Goal: Task Accomplishment & Management: Use online tool/utility

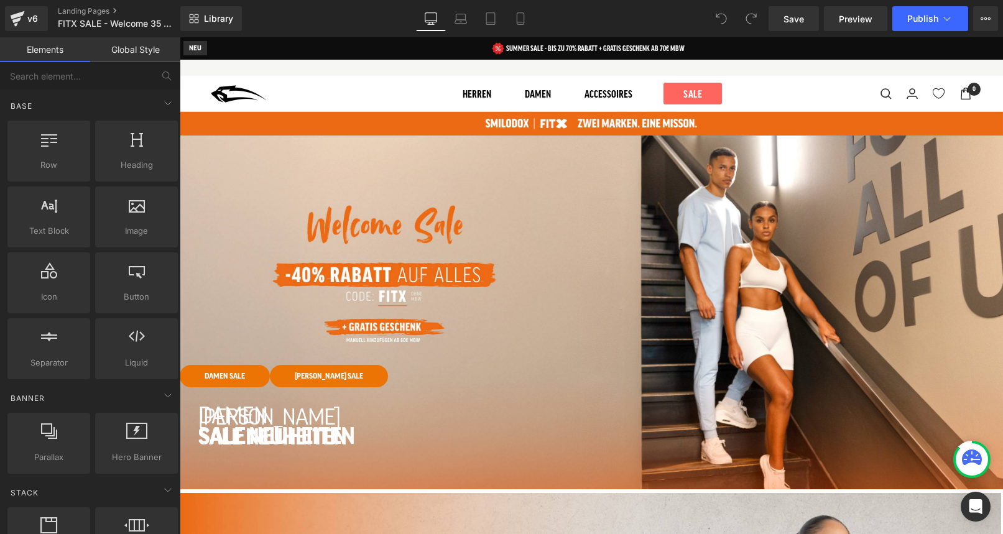
click at [353, 174] on div "Row DAMEN SALE Button [PERSON_NAME] SALE Button Row DAMEN SALE Button [PERSON_N…" at bounding box center [591, 285] width 823 height 497
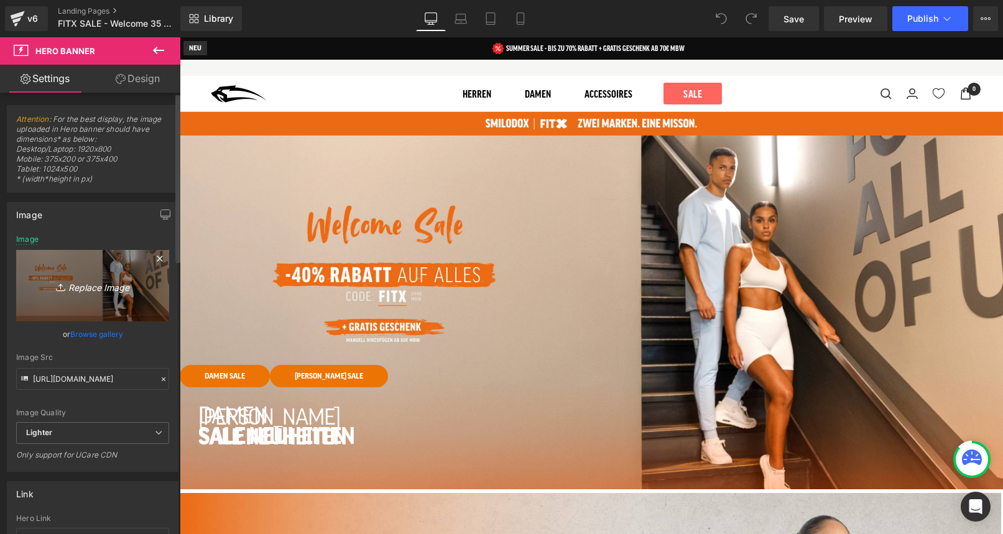
click at [75, 276] on link "Replace Image" at bounding box center [92, 286] width 153 height 72
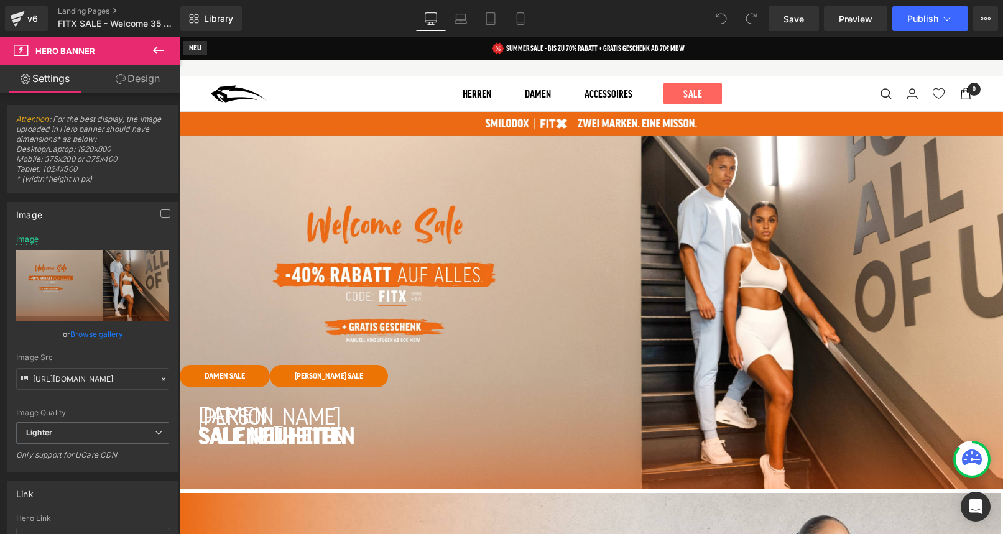
type input "C:\fakepath\FitX SALE Banner.jpg"
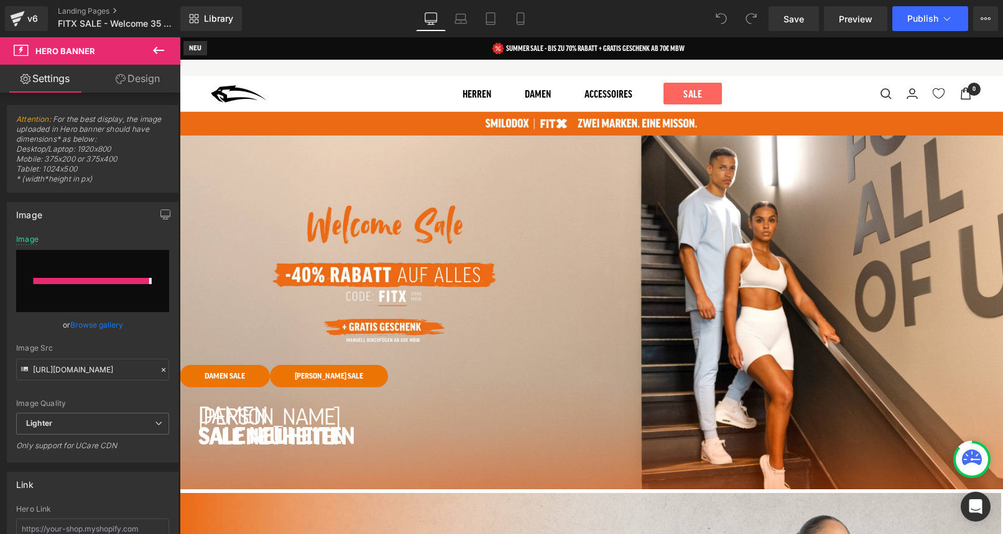
type input "[URL][DOMAIN_NAME]"
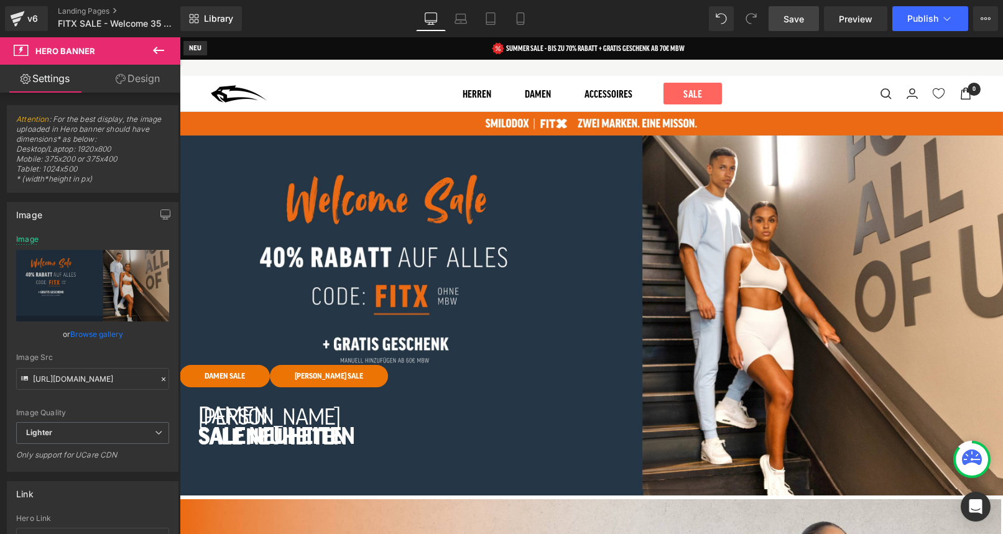
click at [792, 19] on span "Save" at bounding box center [794, 18] width 21 height 13
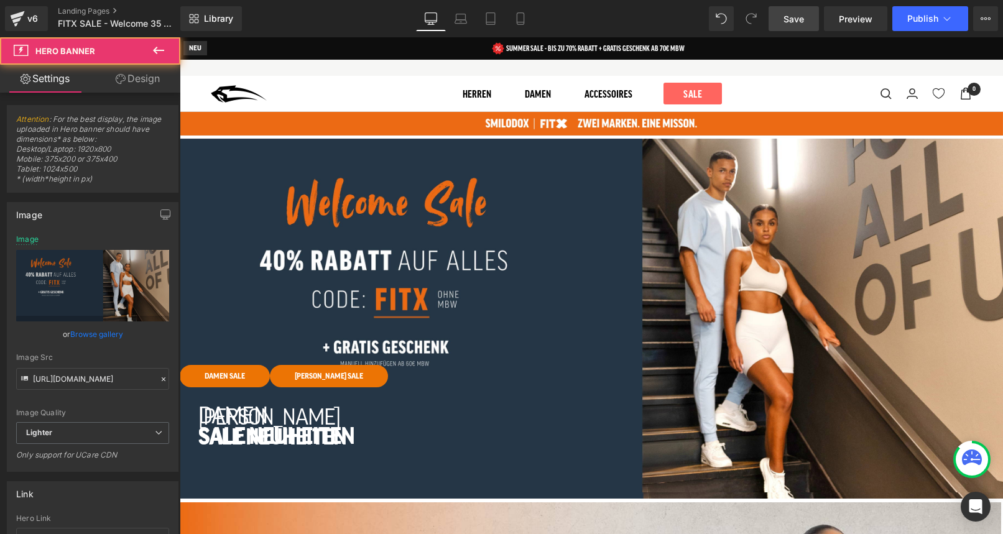
click at [236, 211] on span "Row DAMEN SALE Button [PERSON_NAME] SALE Button Row DAMEN SALE Button [PERSON_N…" at bounding box center [591, 286] width 823 height 204
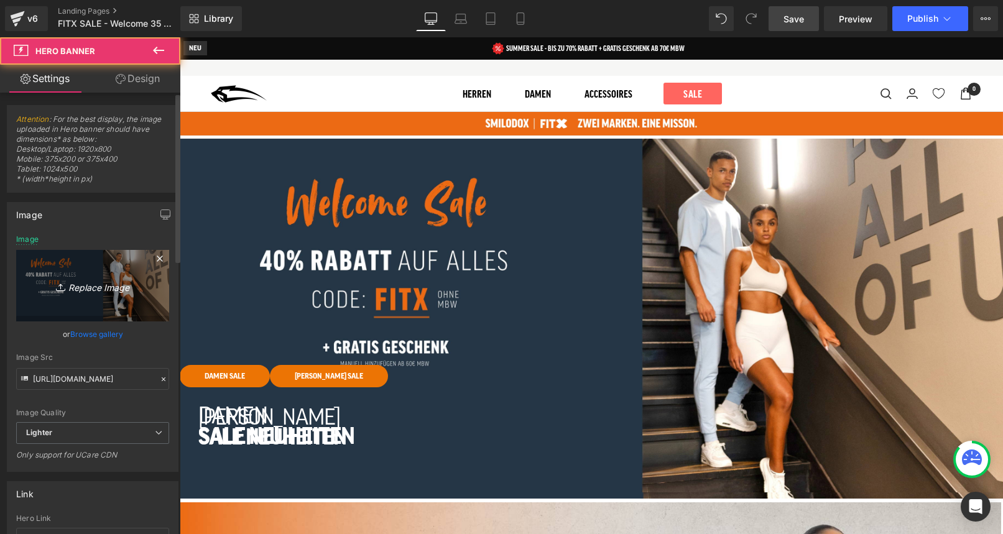
click at [96, 287] on icon "Replace Image" at bounding box center [93, 286] width 100 height 16
type input "C:\fakepath\FitX SALE Banner.jpg"
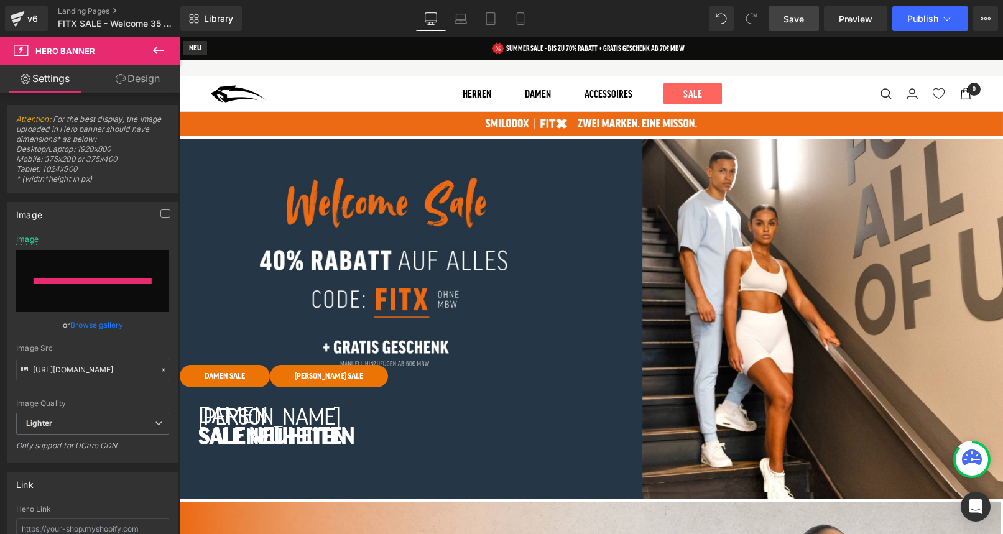
type input "[URL][DOMAIN_NAME]"
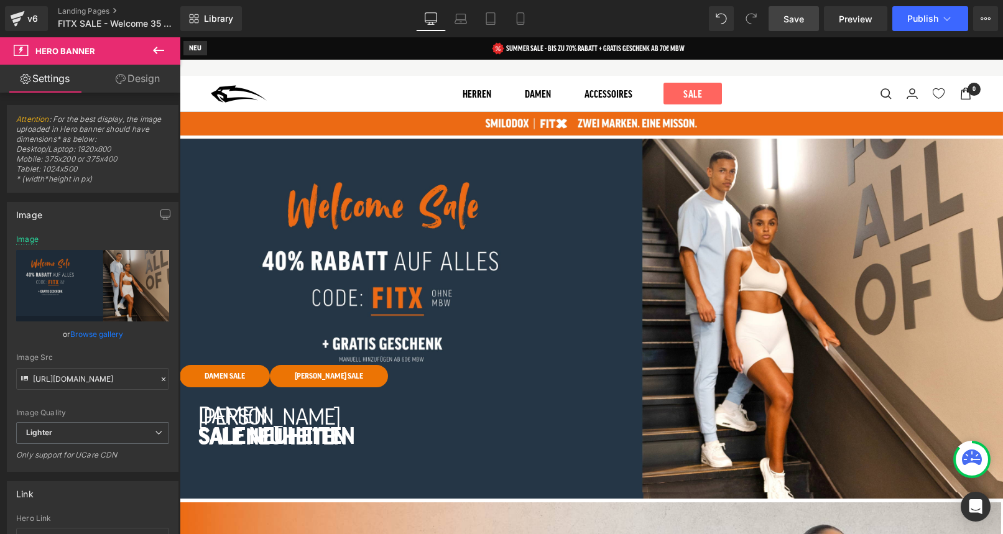
click at [789, 17] on span "Save" at bounding box center [794, 18] width 21 height 13
click at [377, 238] on span "Row DAMEN SALE Button [PERSON_NAME] SALE Button Row DAMEN SALE Button [PERSON_N…" at bounding box center [591, 286] width 823 height 204
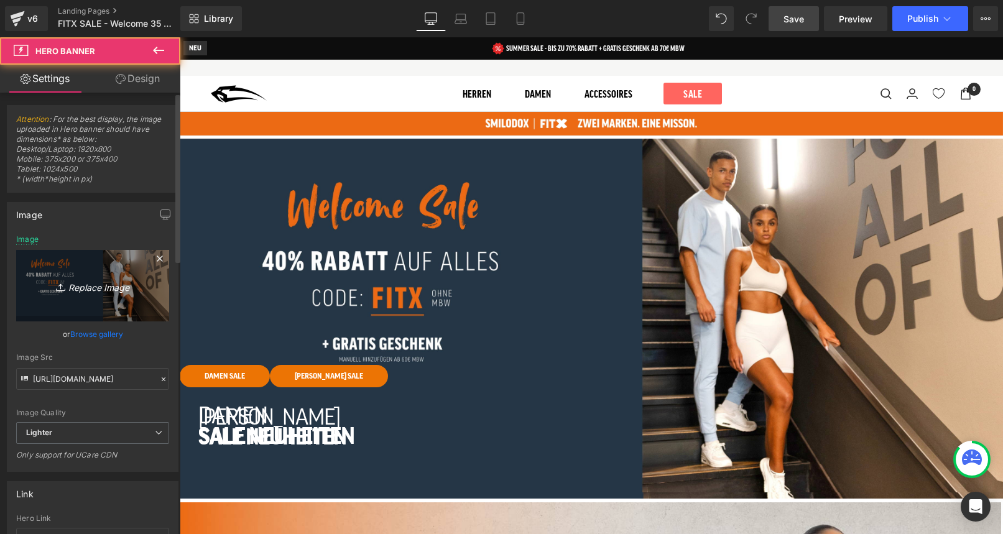
click at [80, 287] on icon "Replace Image" at bounding box center [93, 286] width 100 height 16
type input "C:\fakepath\FitX SALE Banner.jpg"
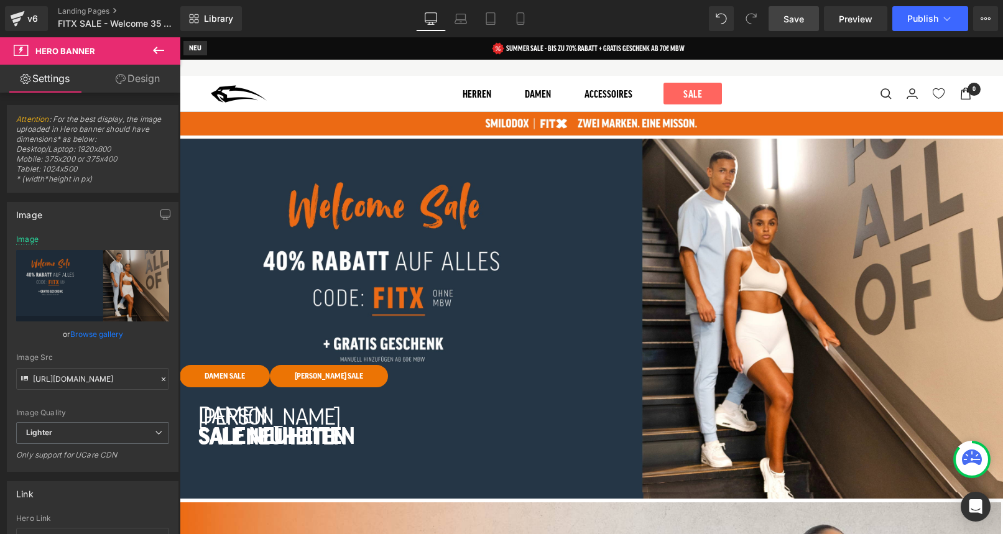
click at [792, 22] on span "Save" at bounding box center [794, 18] width 21 height 13
click at [460, 20] on icon at bounding box center [461, 22] width 12 height 4
type input "[URL][DOMAIN_NAME]"
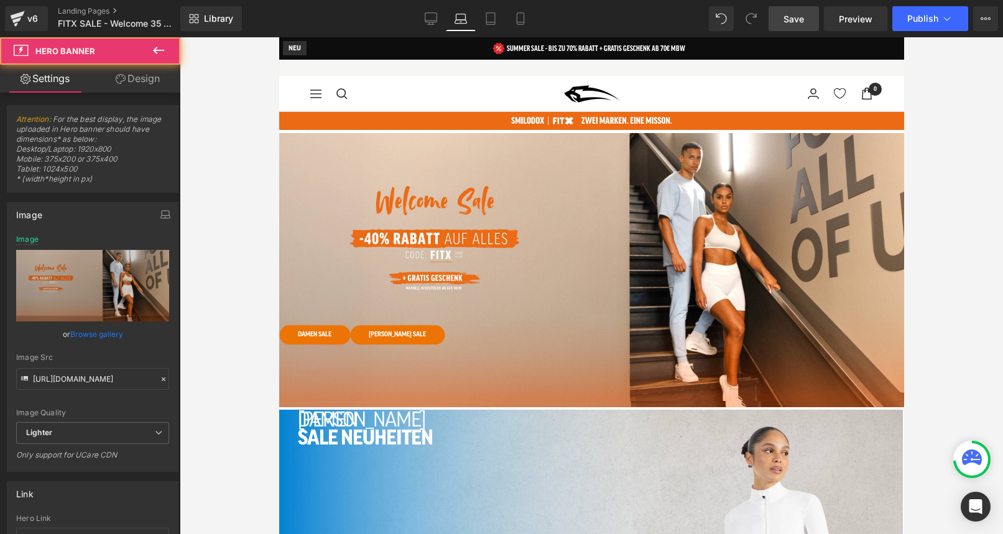
click at [440, 167] on div "Row DAMEN SALE Button [PERSON_NAME] SALE Button Row DAMEN SALE Button [PERSON_N…" at bounding box center [591, 285] width 625 height 497
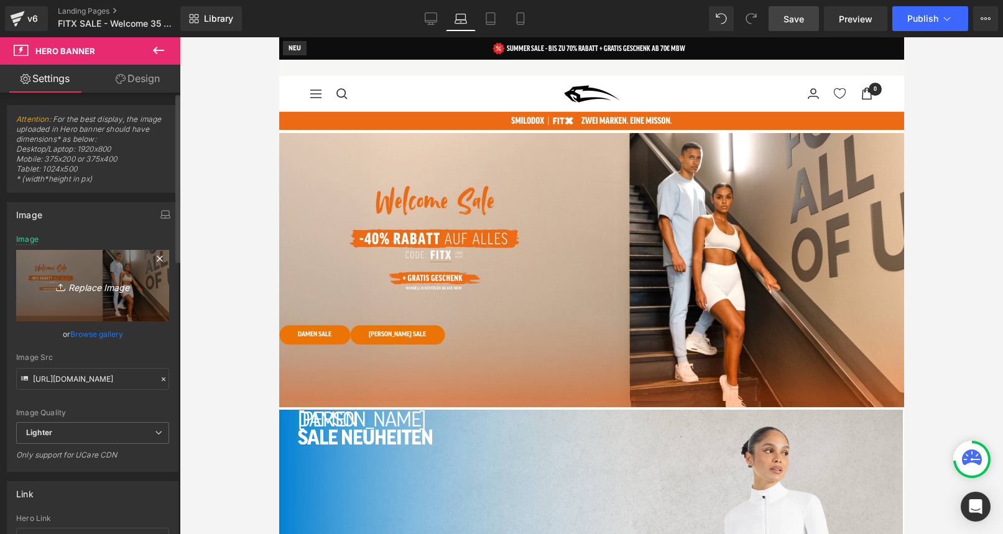
click at [75, 282] on icon "Replace Image" at bounding box center [93, 286] width 100 height 16
type input "C:\fakepath\FitX SALE Banner.jpg"
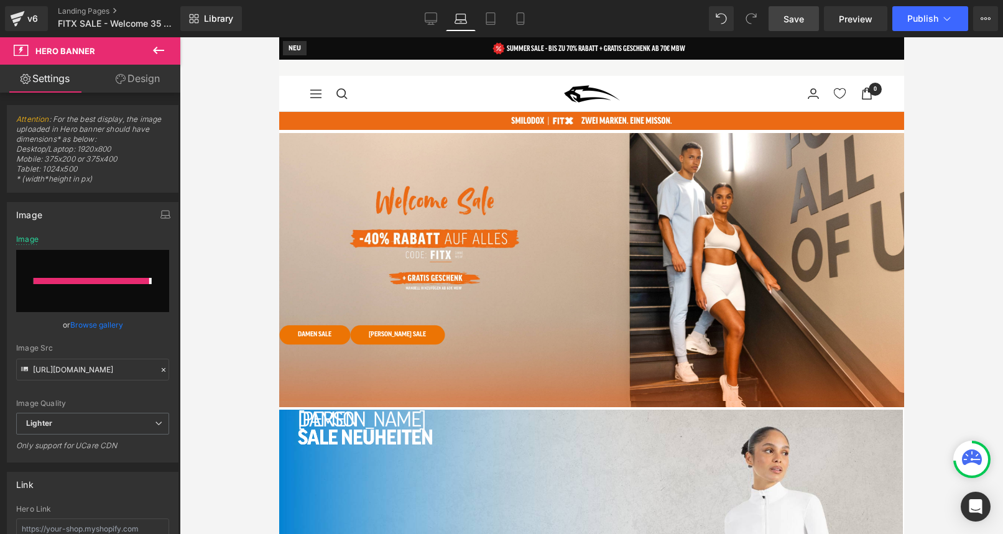
type input "[URL][DOMAIN_NAME]"
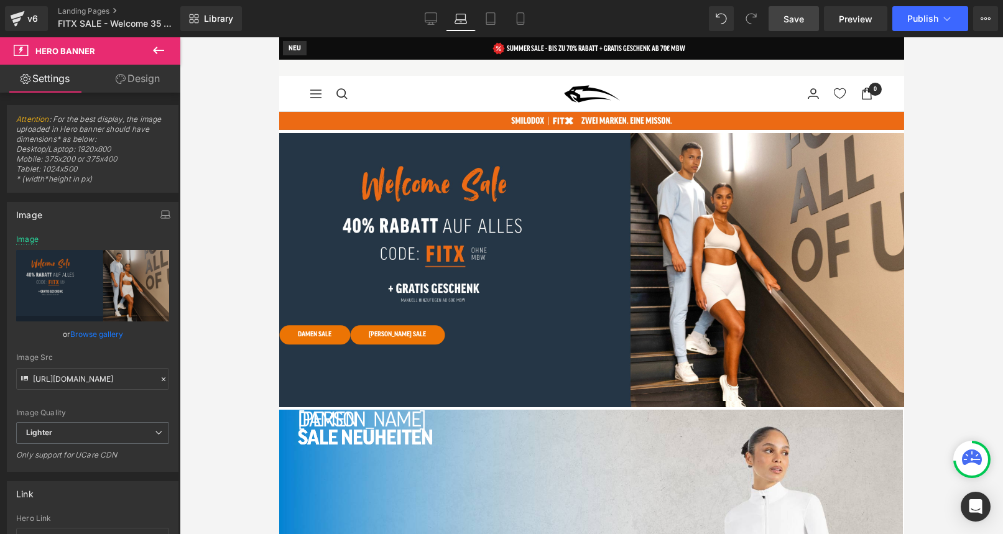
click at [796, 17] on span "Save" at bounding box center [794, 18] width 21 height 13
click at [800, 24] on span "Save" at bounding box center [794, 18] width 21 height 13
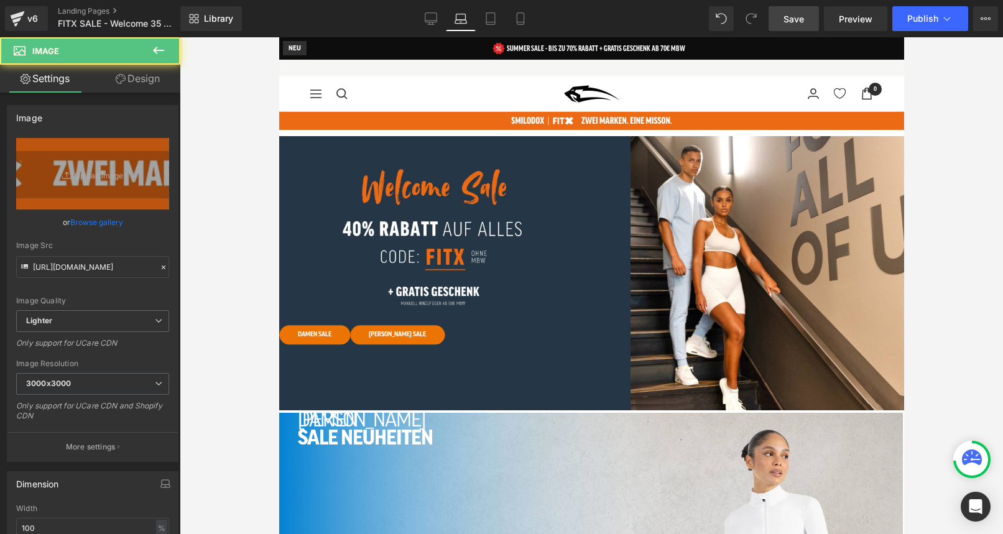
click at [443, 119] on img at bounding box center [591, 120] width 625 height 19
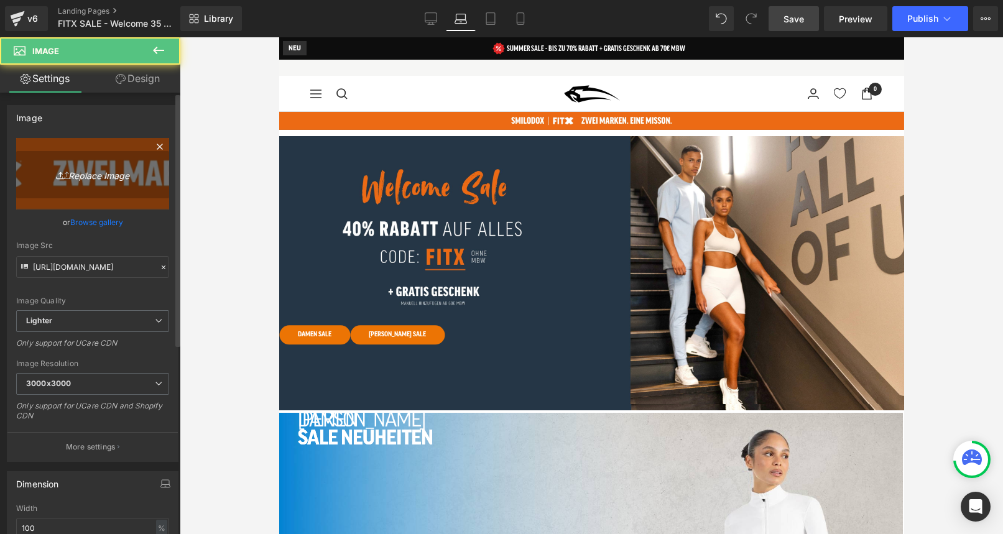
click at [75, 178] on icon "Replace Image" at bounding box center [93, 174] width 100 height 16
type input "C:\fakepath\banner-logos.jpg"
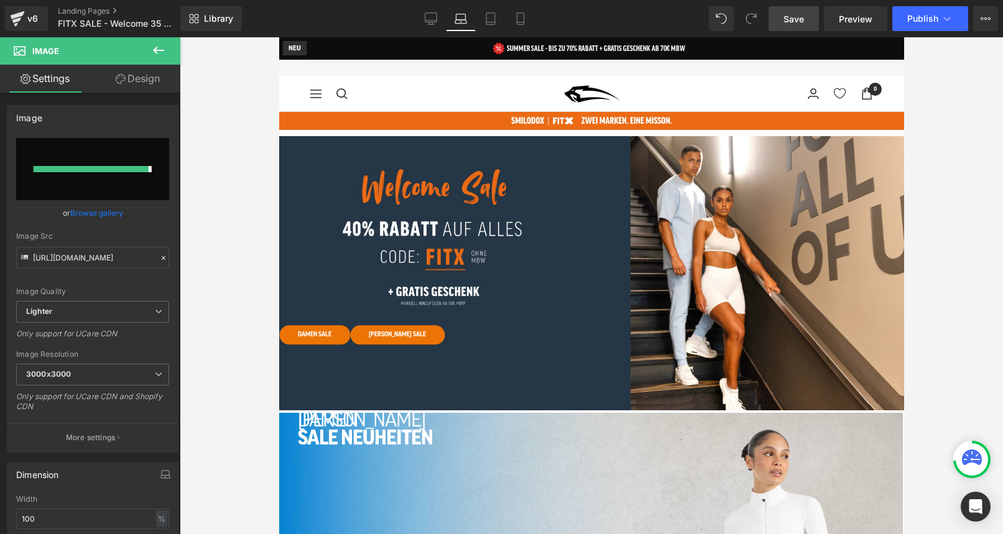
type input "[URL][DOMAIN_NAME]"
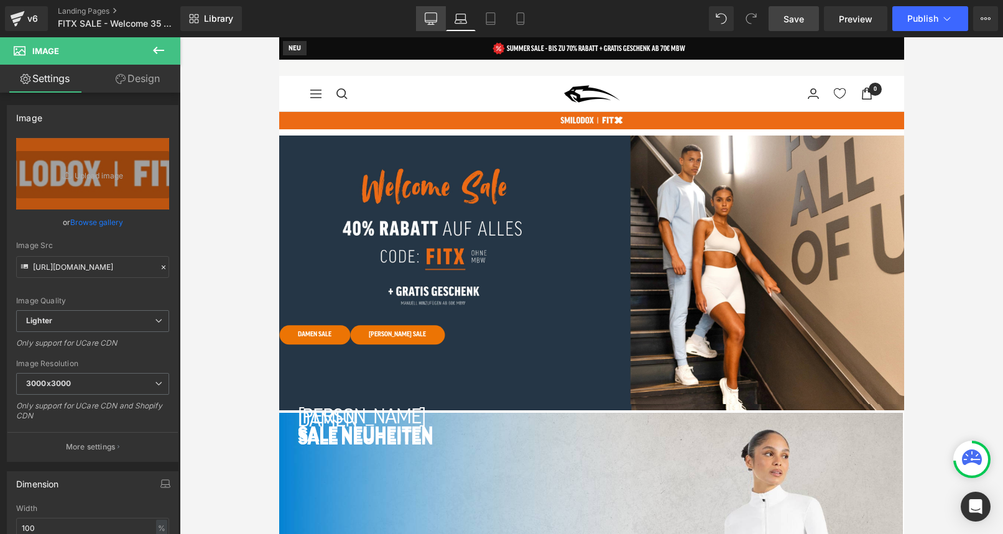
click at [434, 18] on icon at bounding box center [431, 18] width 12 height 12
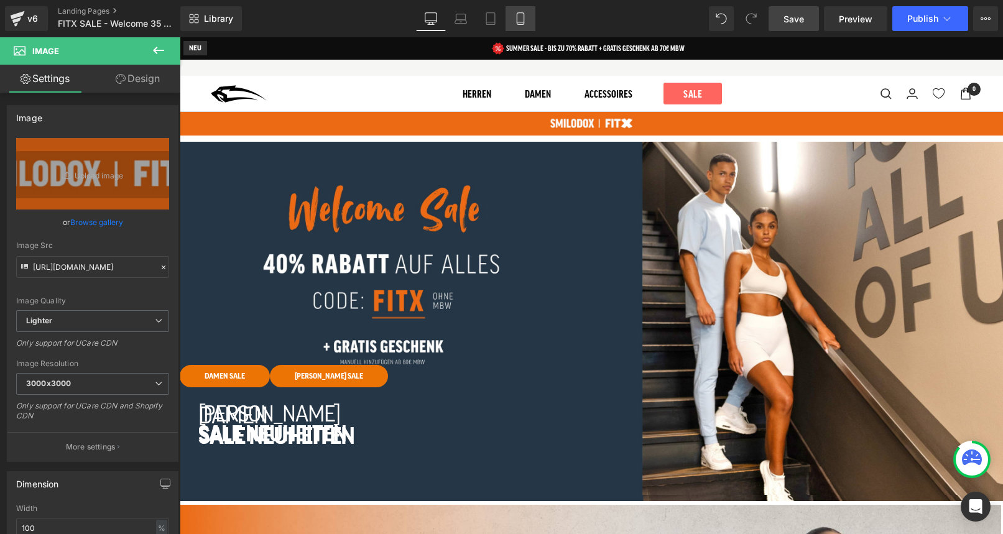
click at [522, 17] on icon at bounding box center [520, 18] width 12 height 12
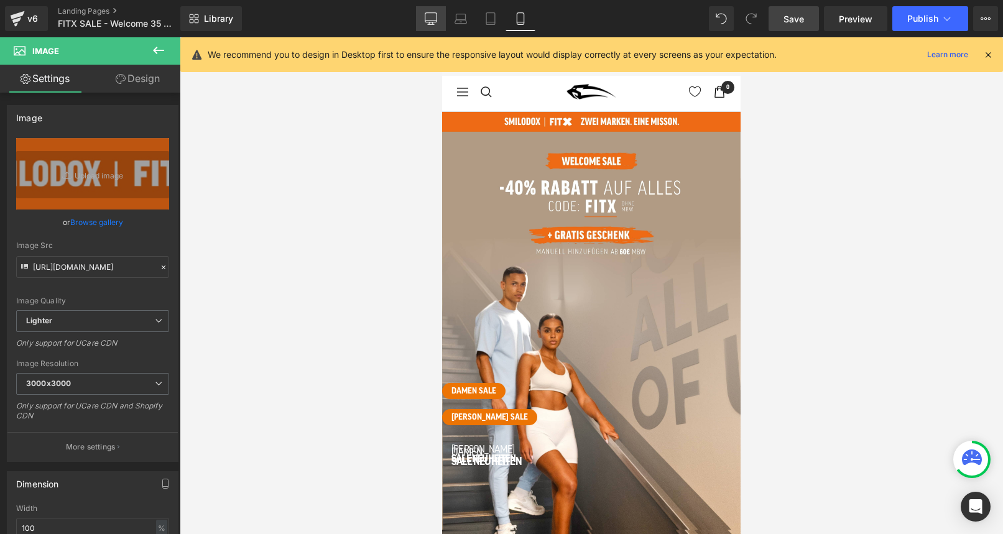
click at [433, 15] on icon at bounding box center [431, 18] width 12 height 12
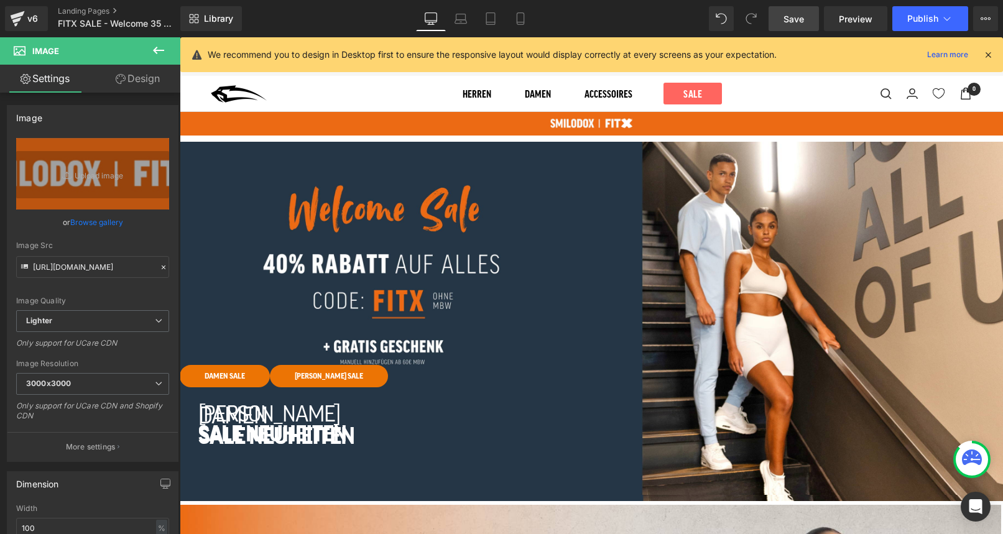
click at [795, 18] on span "Save" at bounding box center [794, 18] width 21 height 13
click at [524, 27] on link "Mobile" at bounding box center [521, 18] width 30 height 25
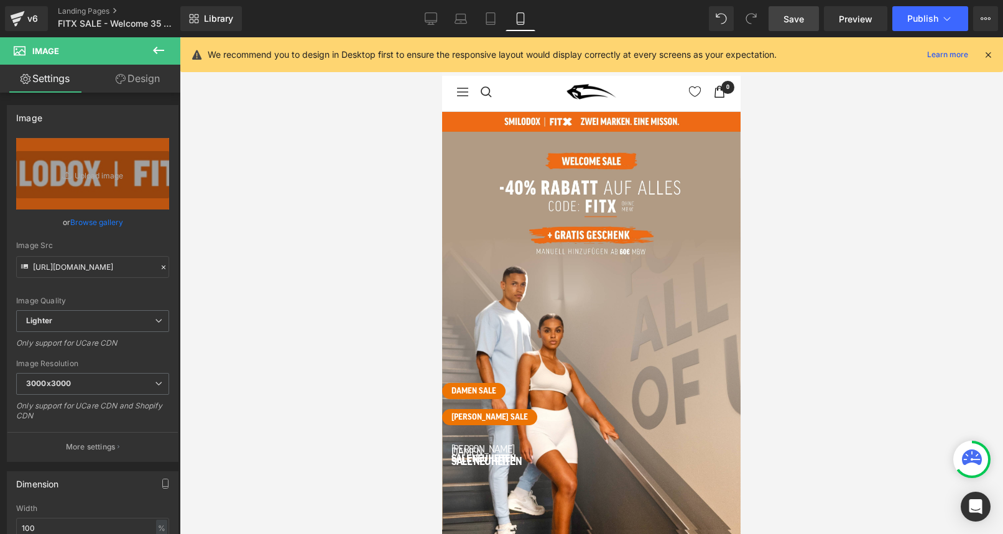
click at [987, 53] on icon at bounding box center [988, 54] width 11 height 11
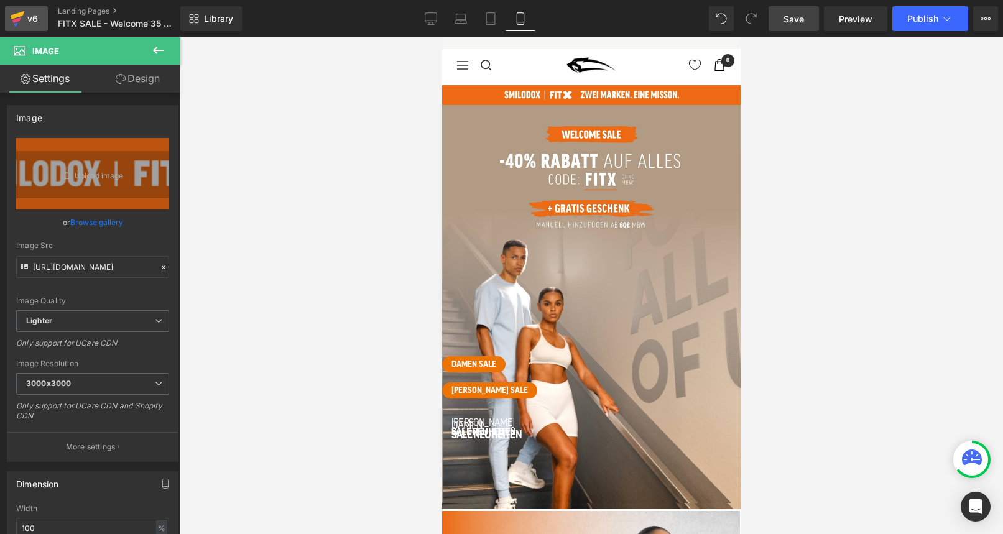
scroll to position [28, 0]
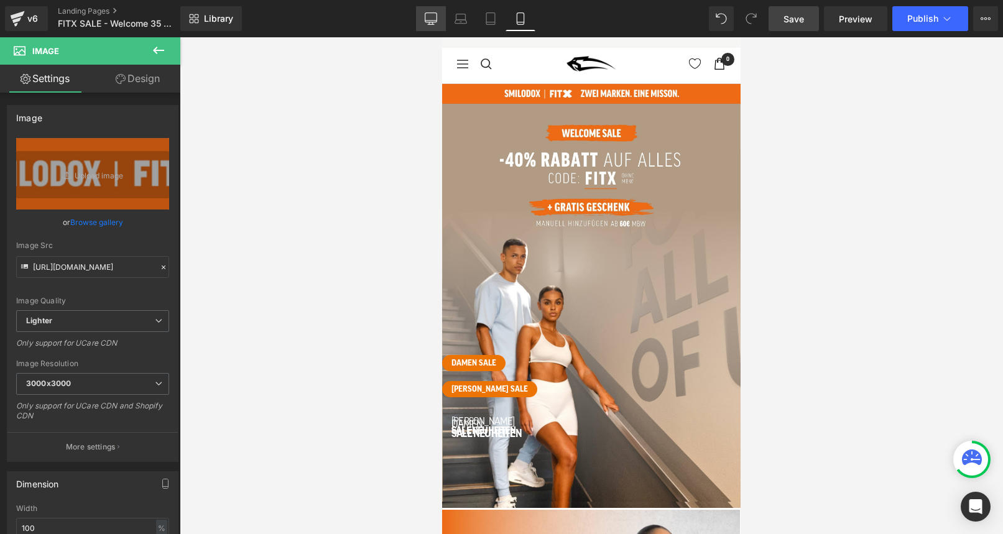
click at [429, 22] on icon at bounding box center [431, 17] width 12 height 9
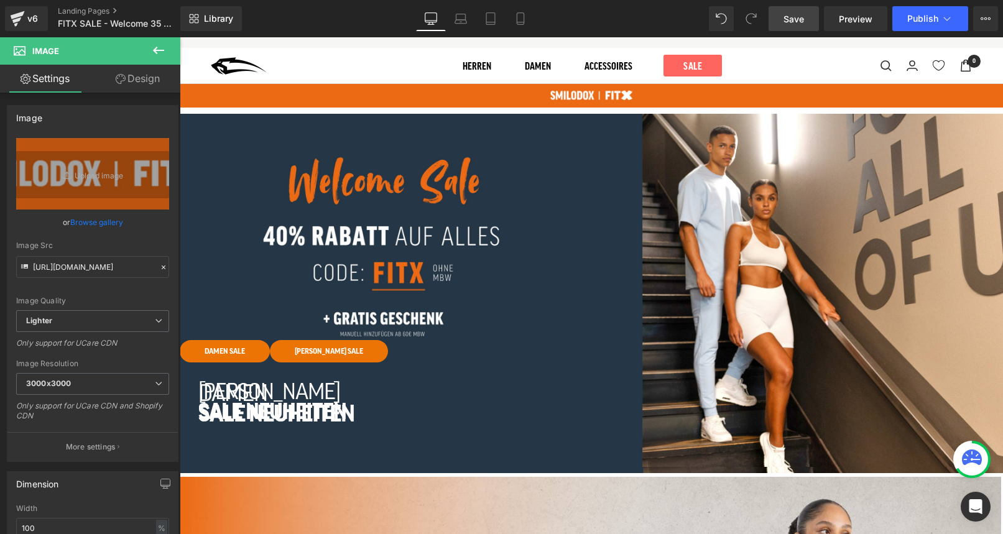
scroll to position [0, 0]
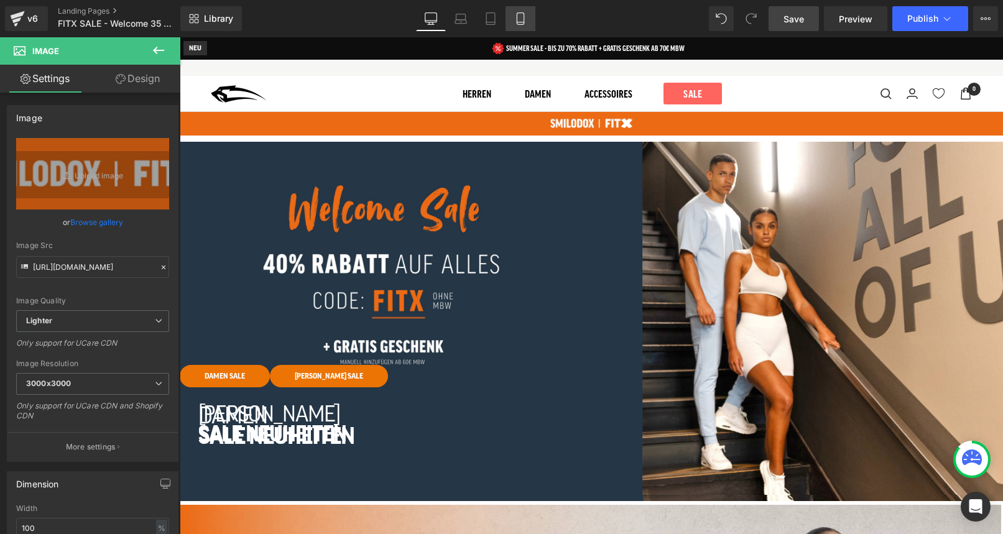
click at [520, 22] on icon at bounding box center [520, 18] width 12 height 12
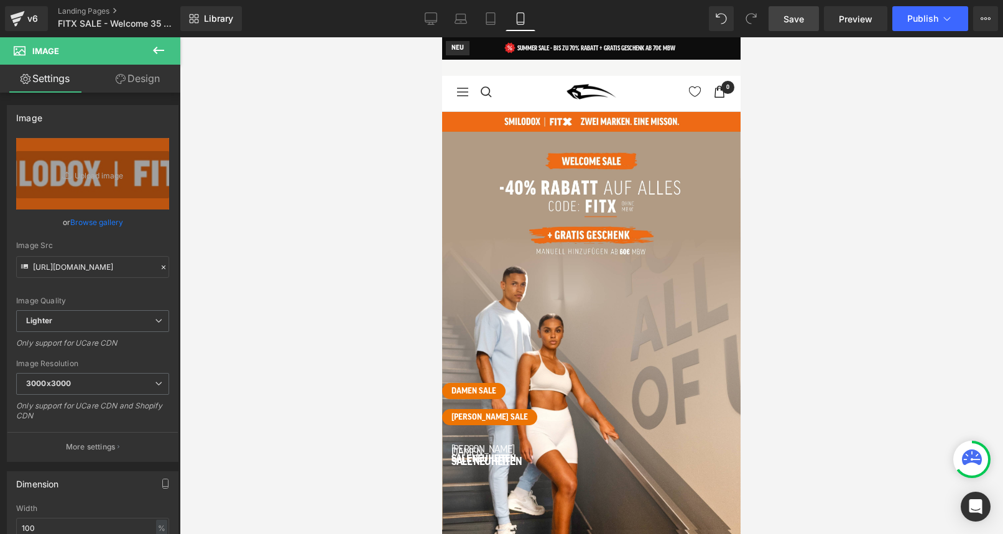
click at [507, 255] on span "Row DAMEN SALE Button [PERSON_NAME] SALE Button Row DAMEN SALE Button [PERSON_N…" at bounding box center [591, 286] width 299 height 292
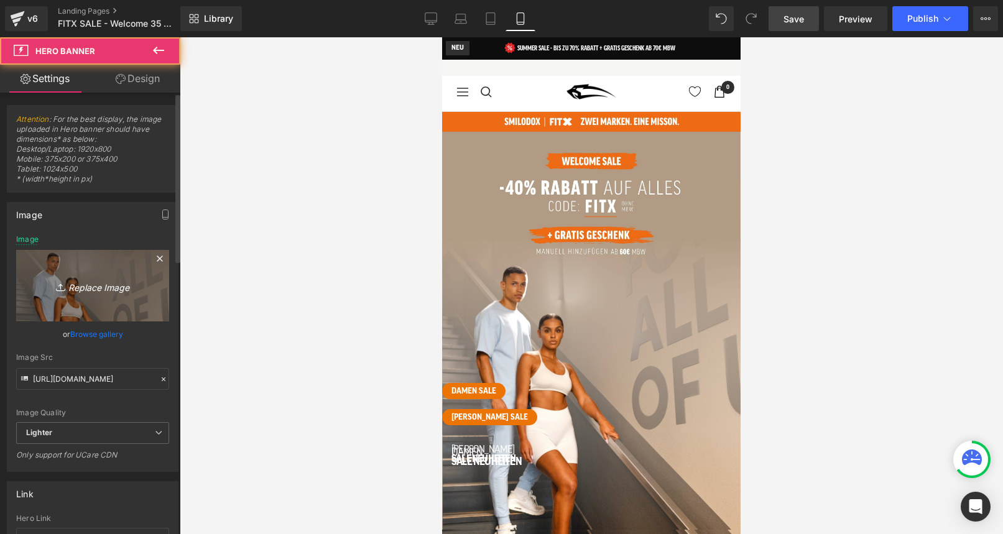
click at [113, 288] on icon "Replace Image" at bounding box center [93, 286] width 100 height 16
type input "C:\fakepath\fitx-mobile.jpg"
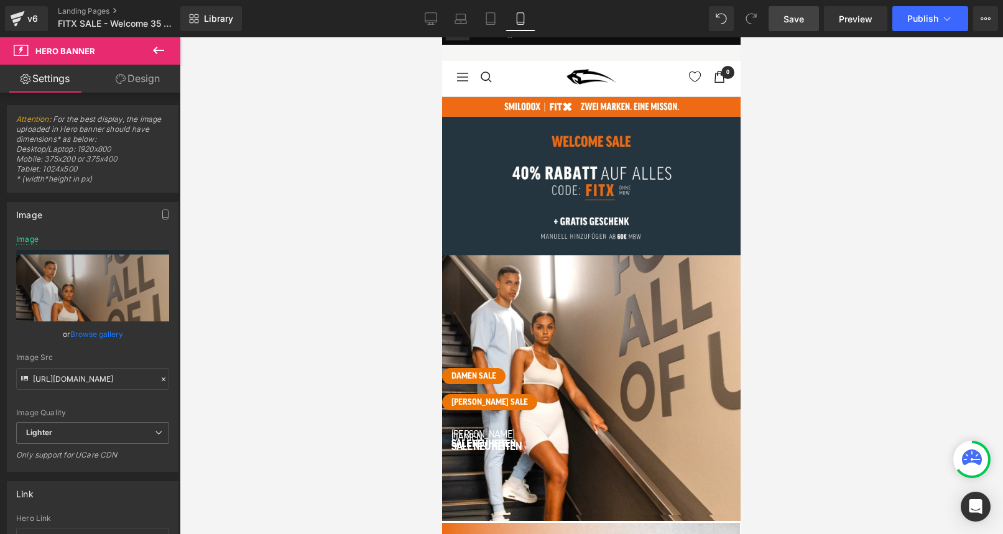
scroll to position [12, 0]
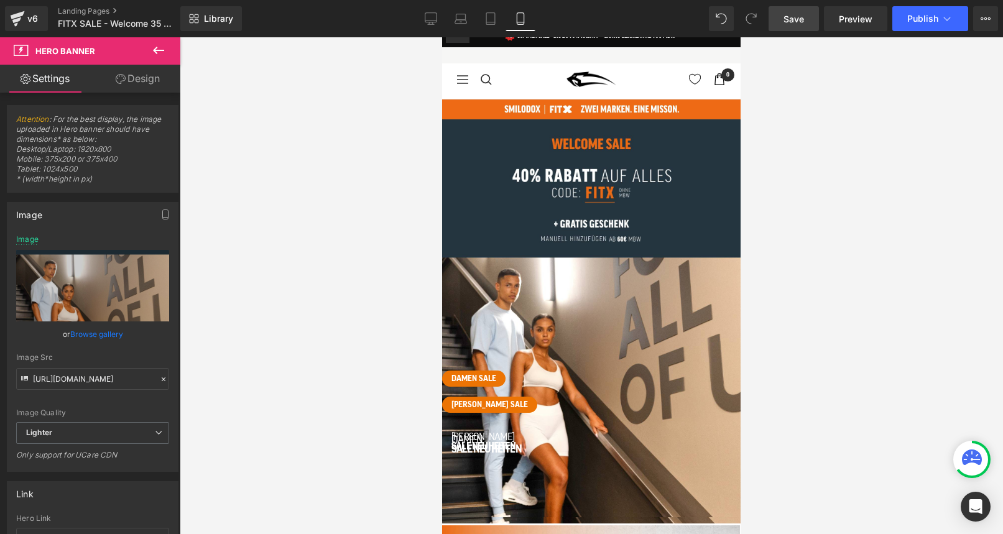
click at [798, 18] on span "Save" at bounding box center [794, 18] width 21 height 13
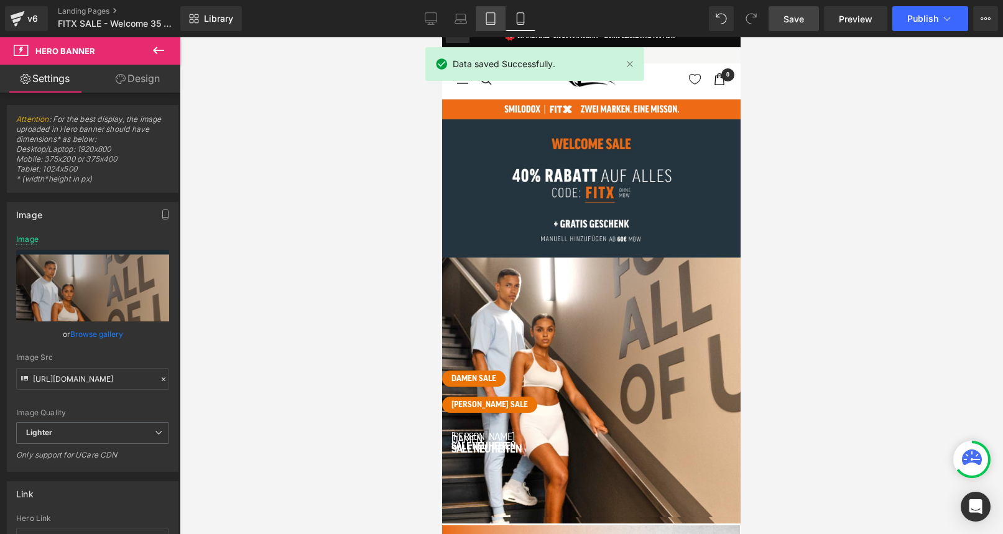
click at [493, 23] on icon at bounding box center [490, 18] width 12 height 12
type input "[URL][DOMAIN_NAME]"
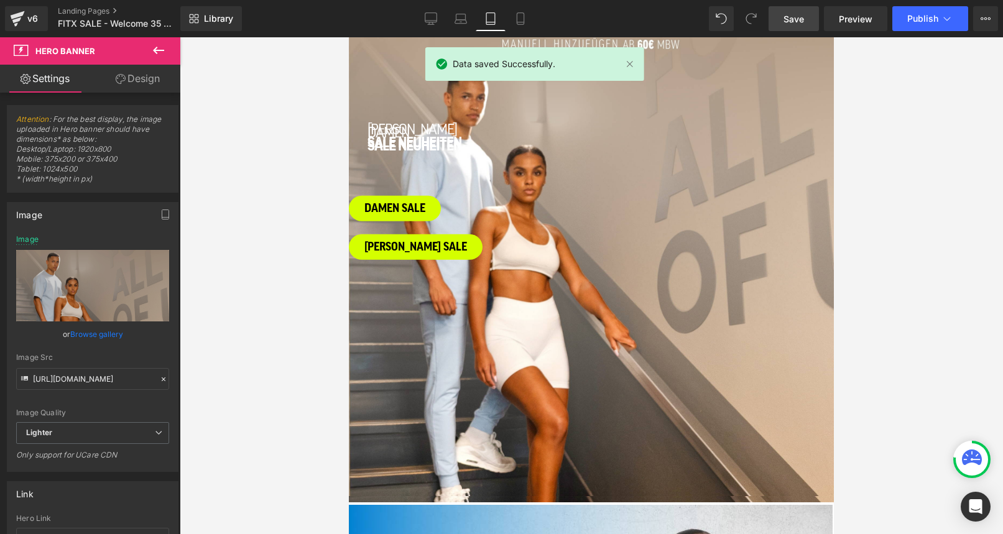
scroll to position [310, 0]
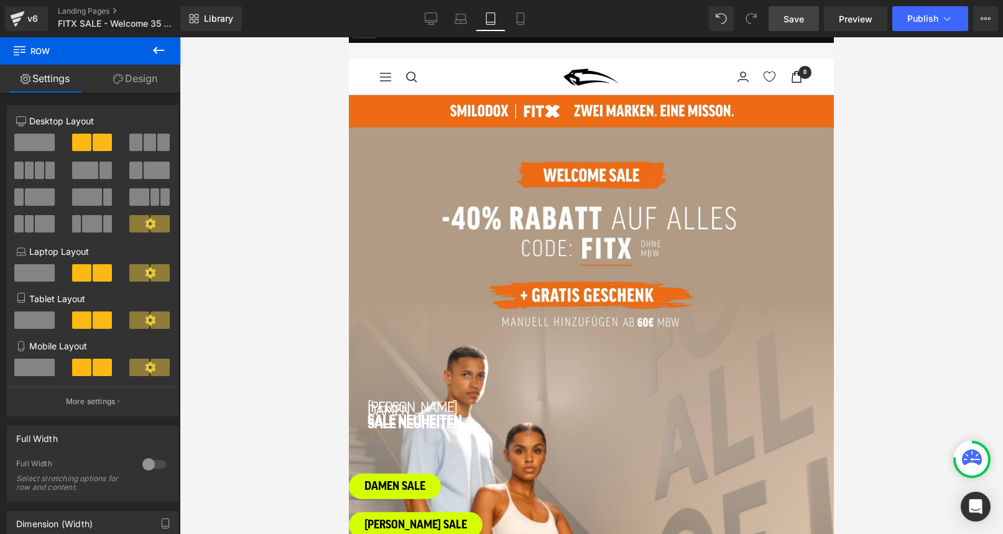
scroll to position [0, 0]
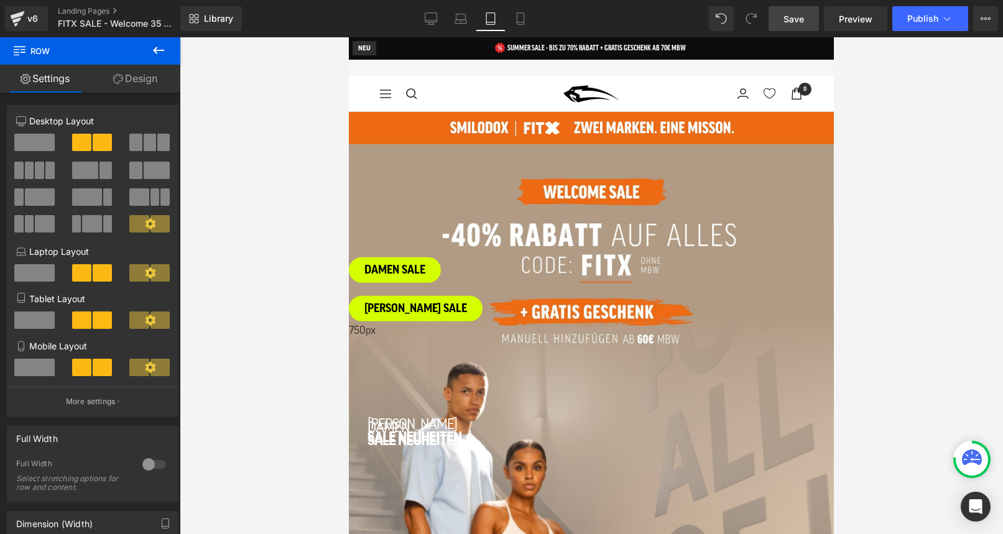
click at [467, 169] on div "Row DAMEN SALE Button [PERSON_NAME] SALE Button Row 750px DAMEN SALE Button [PE…" at bounding box center [591, 285] width 485 height 497
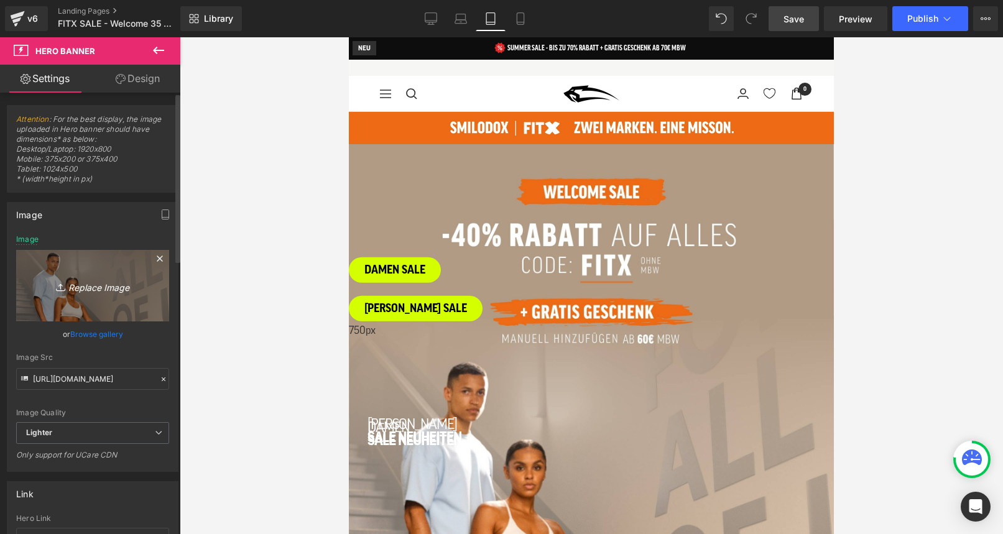
click at [100, 285] on icon "Replace Image" at bounding box center [93, 286] width 100 height 16
type input "C:\fakepath\fitx-mobile.jpg"
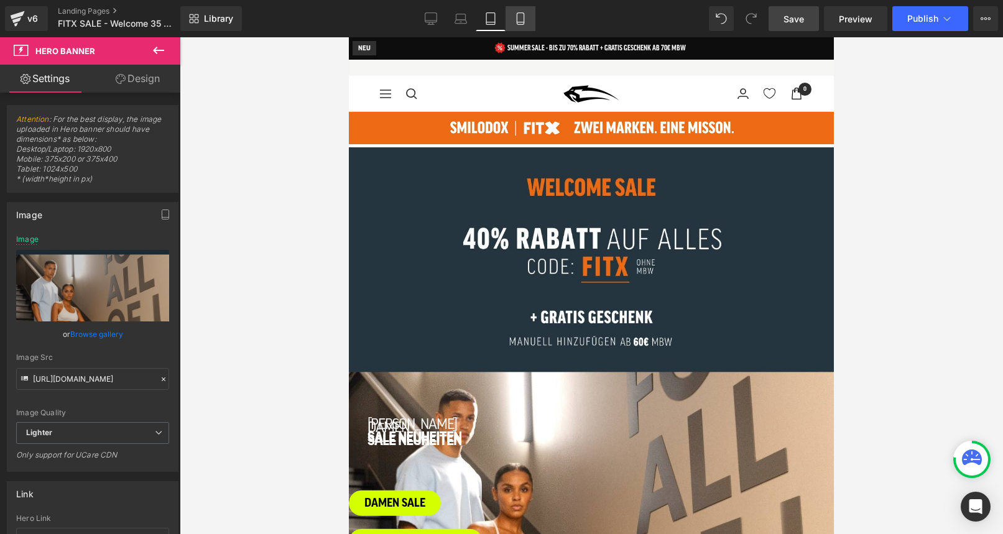
click at [523, 18] on icon at bounding box center [520, 18] width 12 height 12
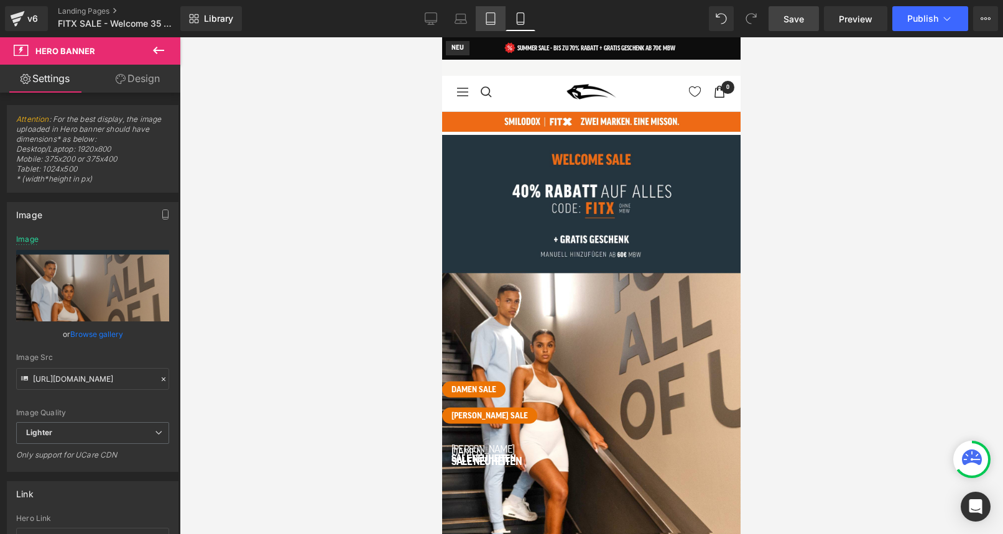
click at [489, 19] on icon at bounding box center [490, 18] width 12 height 12
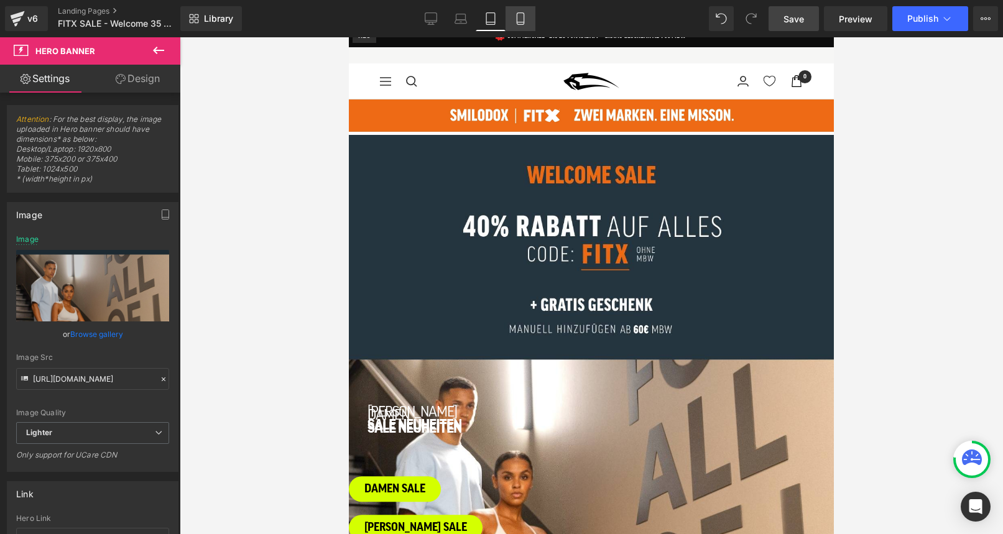
click at [516, 16] on icon at bounding box center [520, 18] width 12 height 12
type input "[URL][DOMAIN_NAME]"
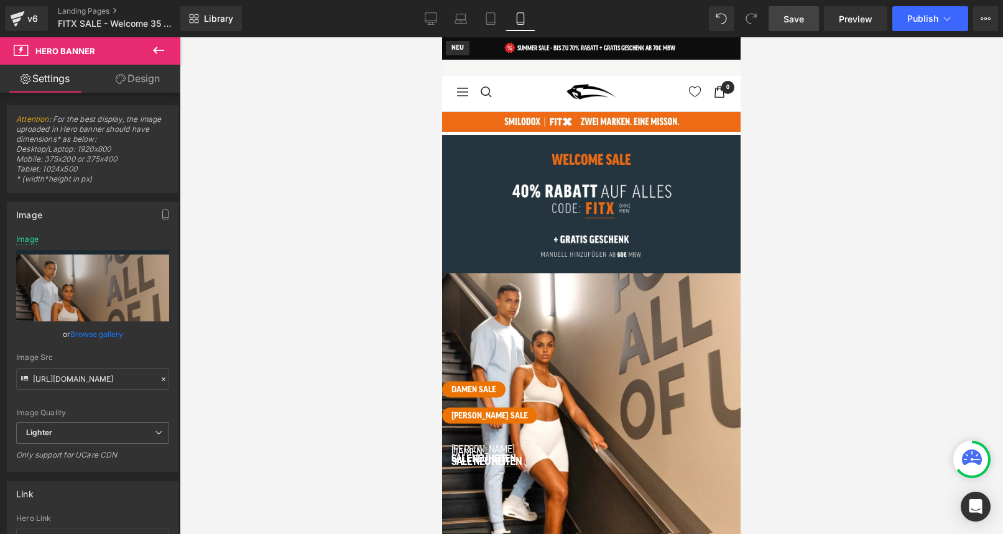
click at [494, 121] on img at bounding box center [591, 121] width 299 height 21
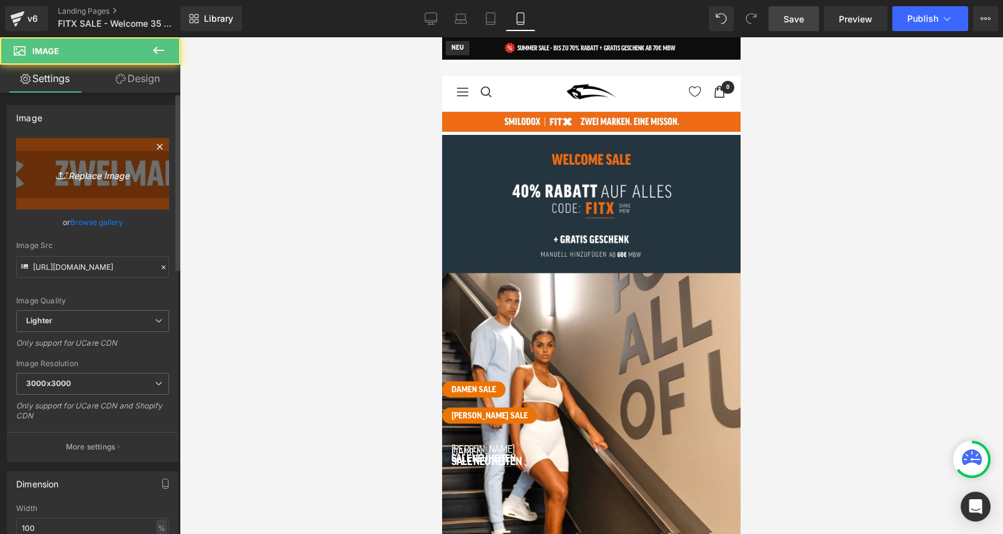
click at [96, 172] on icon "Replace Image" at bounding box center [93, 174] width 100 height 16
click at [93, 186] on link "Replace Image" at bounding box center [92, 174] width 153 height 72
type input "C:\fakepath\banner-logos.jpg"
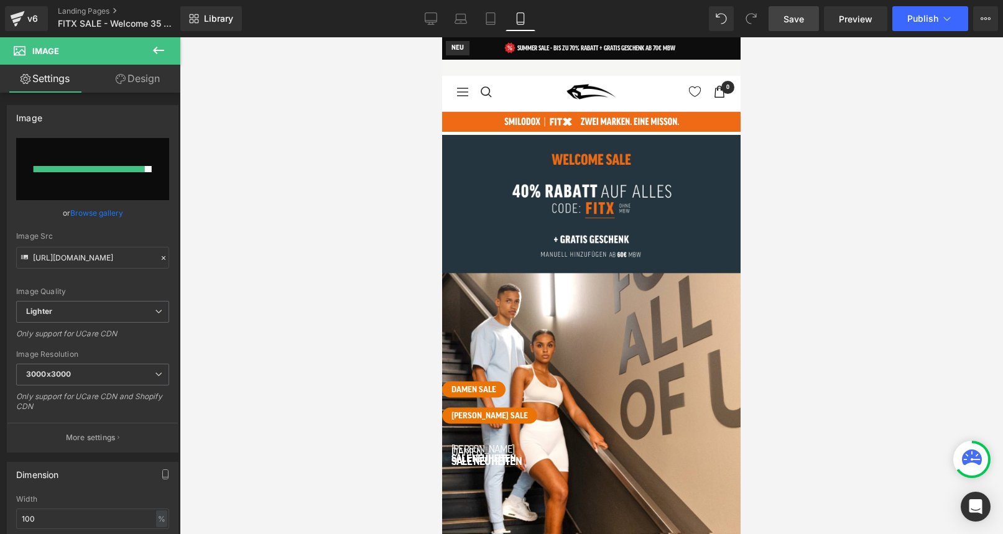
type input "[URL][DOMAIN_NAME]"
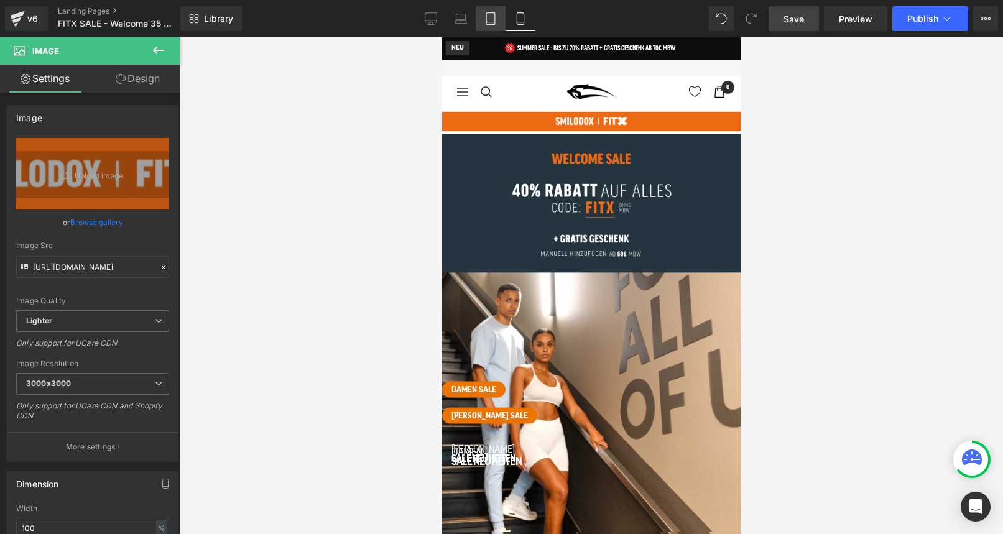
click at [491, 25] on link "Tablet" at bounding box center [491, 18] width 30 height 25
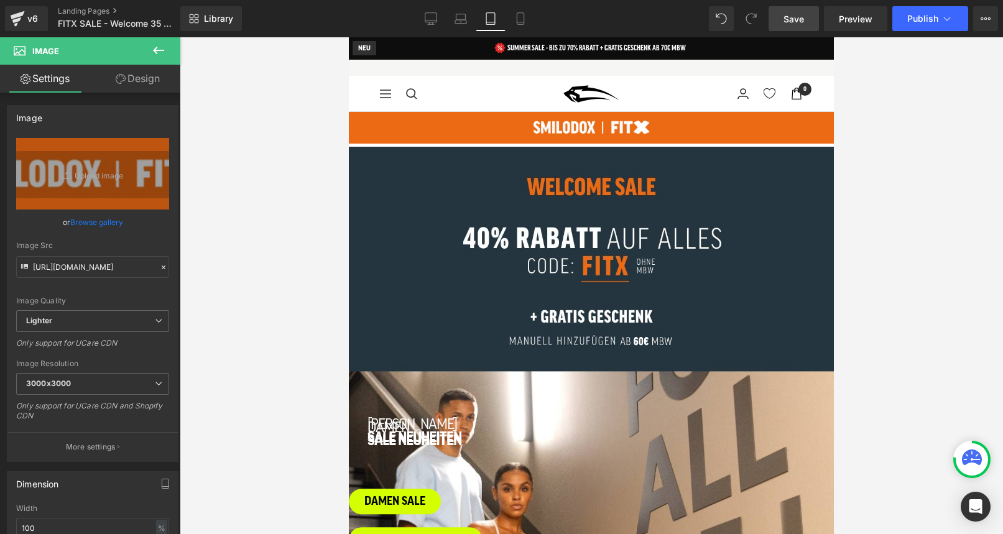
scroll to position [16, 0]
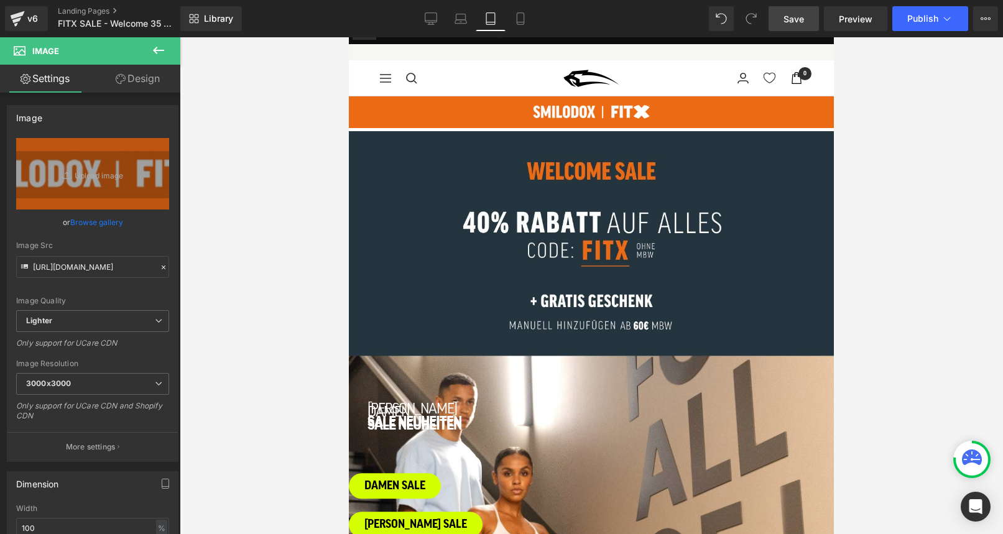
click at [797, 18] on span "Save" at bounding box center [794, 18] width 21 height 13
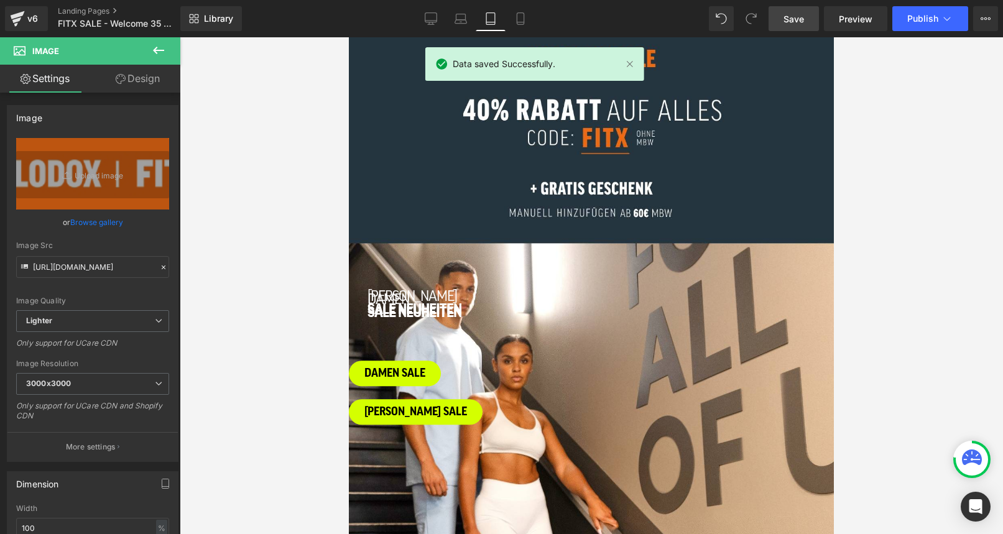
scroll to position [0, 0]
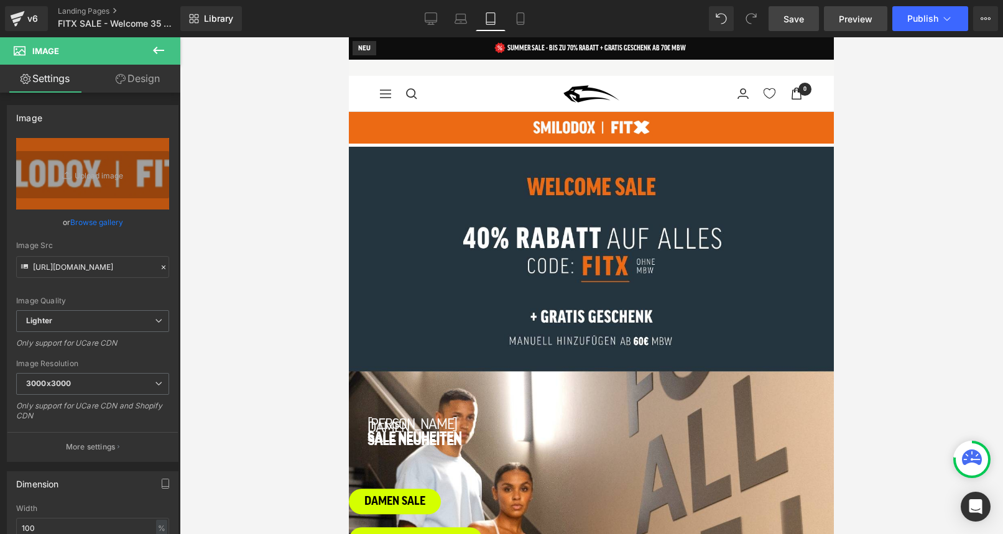
click at [856, 19] on span "Preview" at bounding box center [856, 18] width 34 height 13
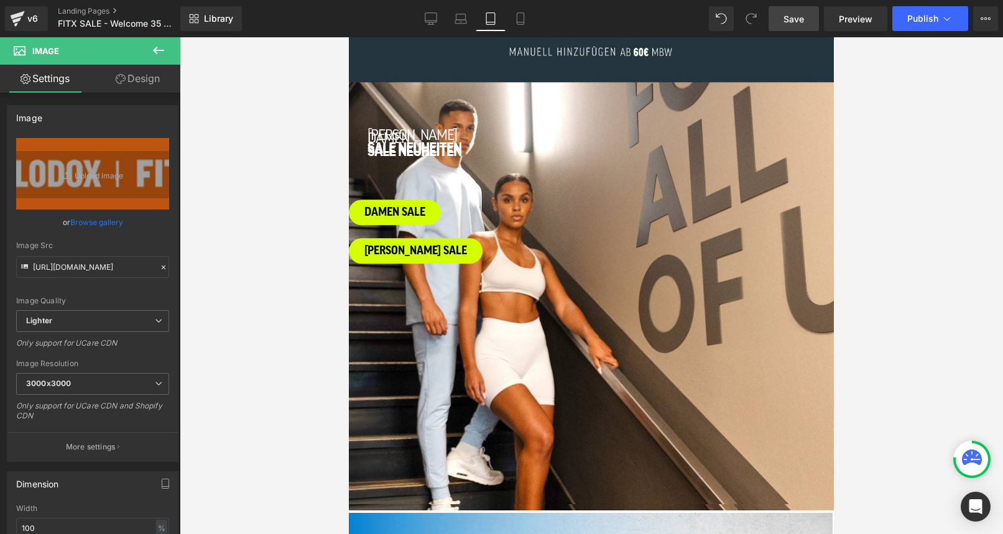
scroll to position [297, 0]
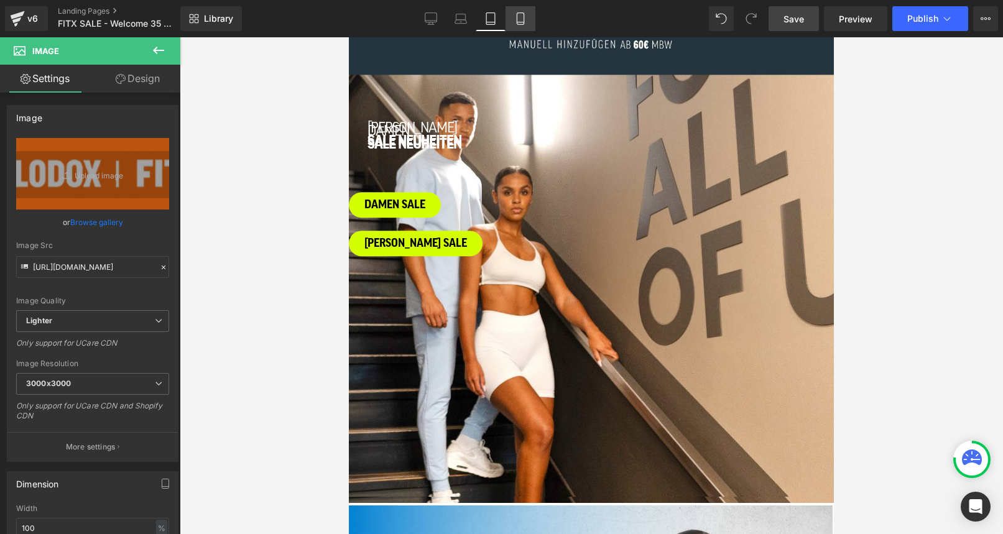
click at [519, 25] on link "Mobile" at bounding box center [521, 18] width 30 height 25
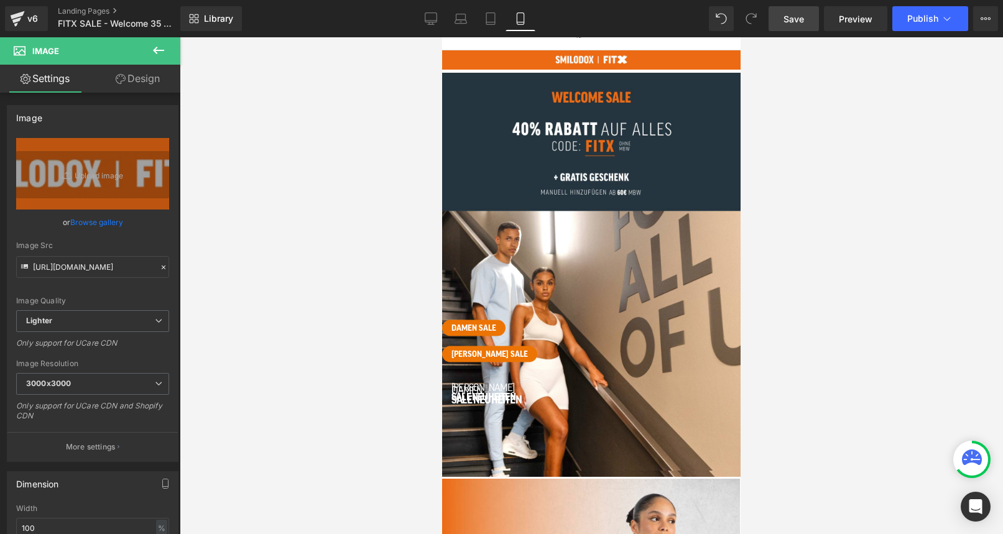
scroll to position [74, 0]
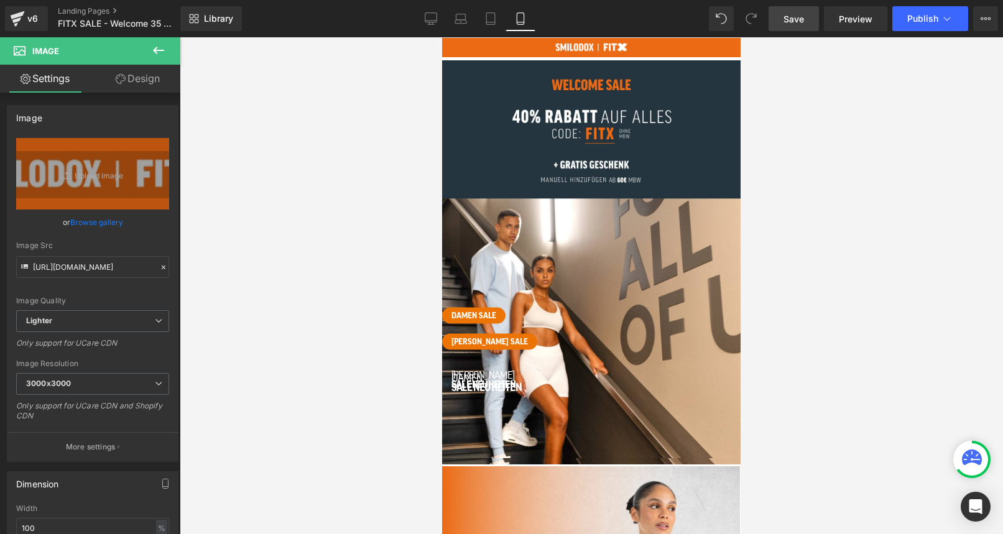
click at [442, 37] on span "Button" at bounding box center [442, 37] width 0 height 0
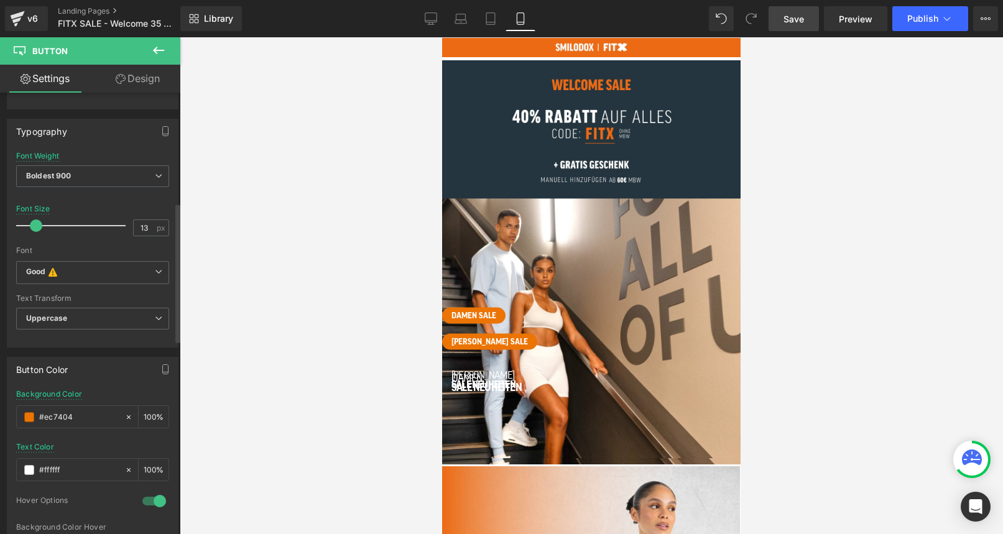
scroll to position [369, 0]
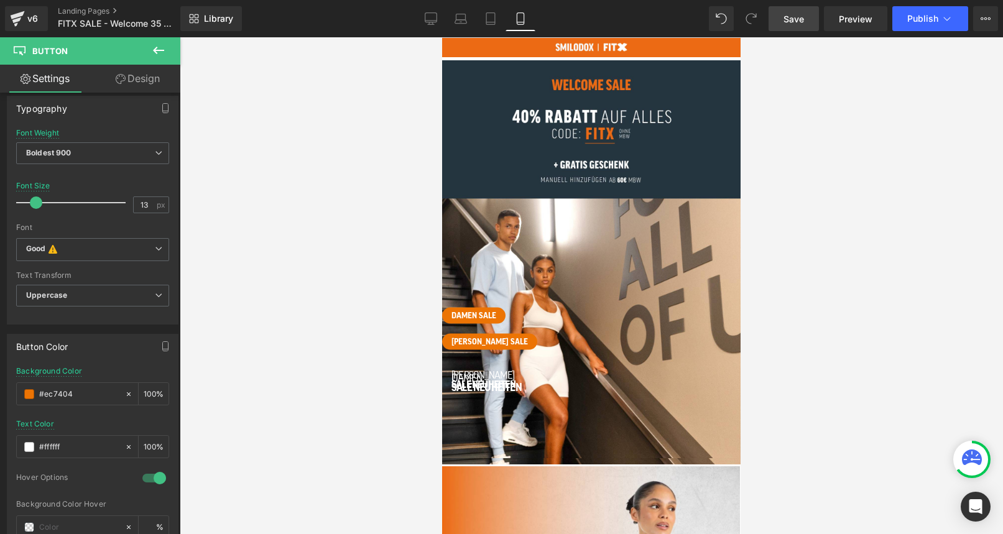
drag, startPoint x: 76, startPoint y: 394, endPoint x: -36, endPoint y: 394, distance: 111.9
click at [0, 394] on html "Button You are previewing how the will restyle your page. You can not edit Elem…" at bounding box center [501, 267] width 1003 height 534
click at [492, 22] on icon at bounding box center [490, 18] width 12 height 12
type input "18"
type input "#d4ff00"
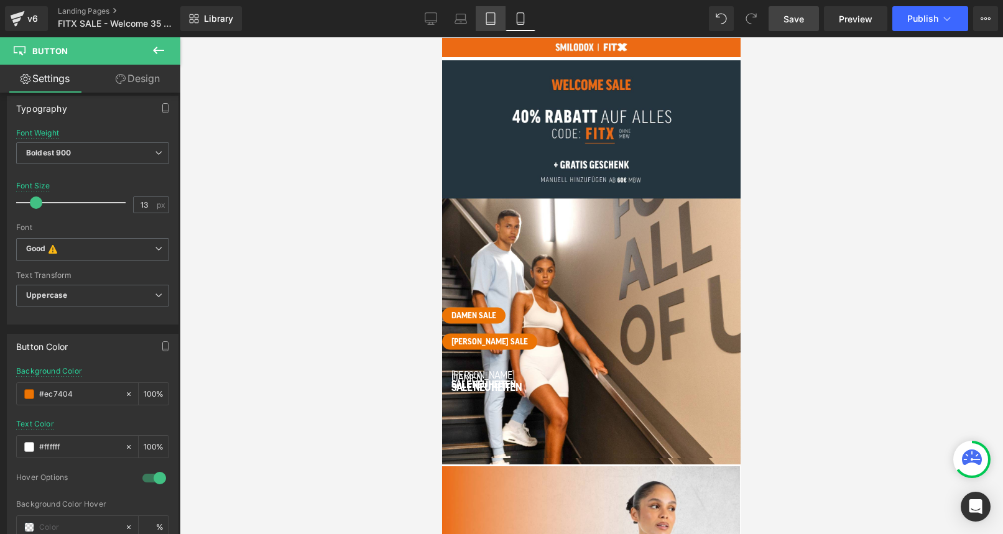
type input "100"
type input "#000000"
type input "100"
type input "0"
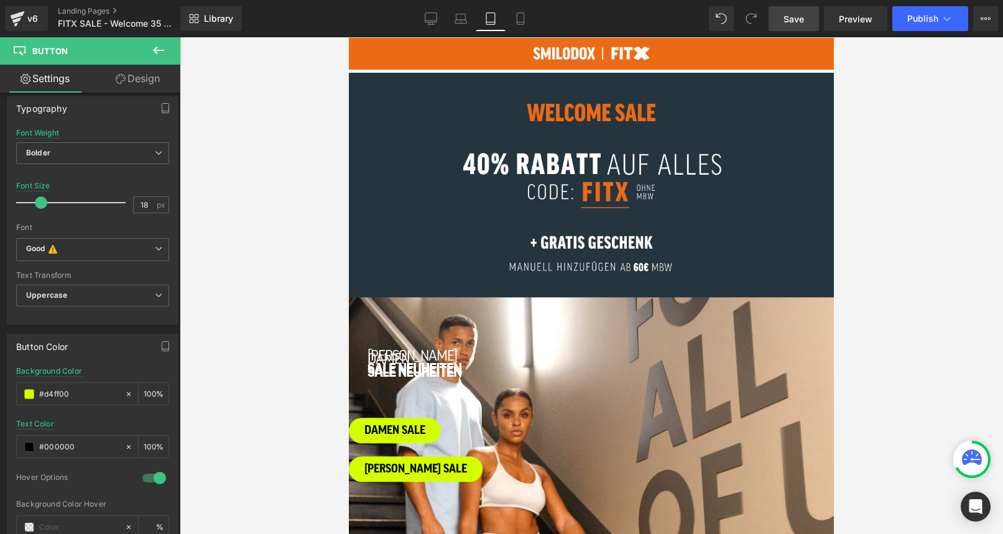
scroll to position [324, 0]
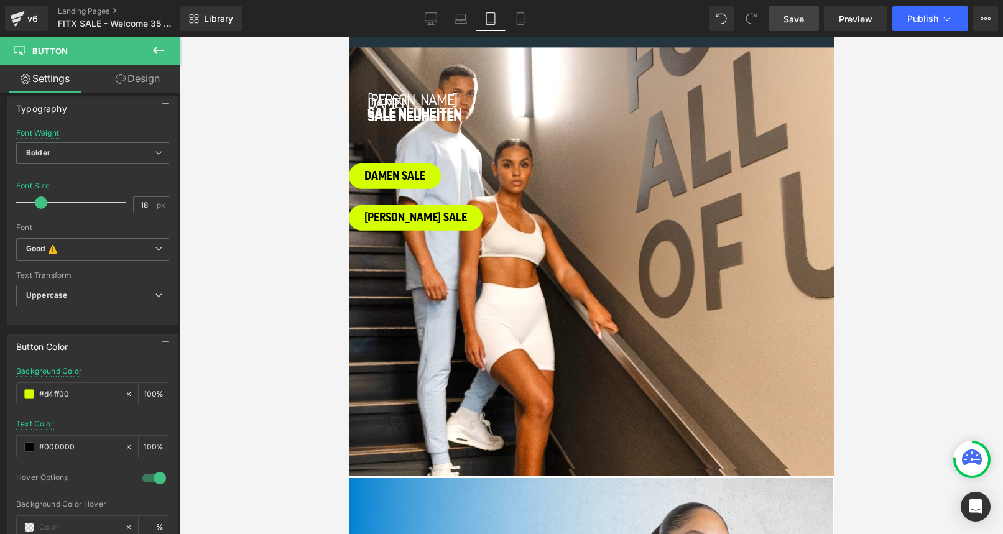
click at [349, 37] on span "Button" at bounding box center [349, 37] width 0 height 0
drag, startPoint x: 79, startPoint y: 391, endPoint x: 3, endPoint y: 390, distance: 75.9
click at [3, 390] on div "Button Color #d4ff00 Background Color #d4ff00 100 % rgba(0, 0, 0, 1) Text Color…" at bounding box center [93, 466] width 186 height 282
paste input "ec7404"
type input "#ec7404"
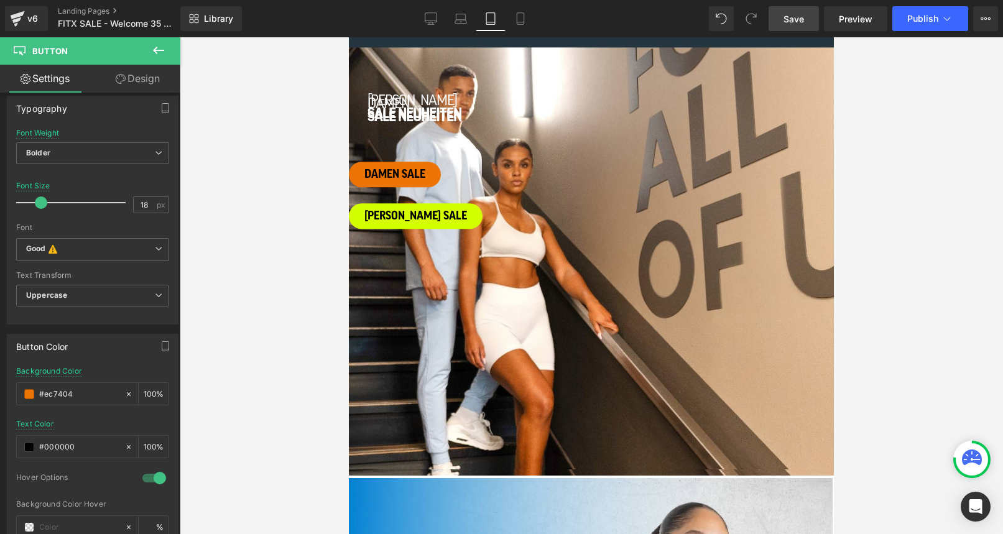
click at [349, 37] on span "Button" at bounding box center [349, 37] width 0 height 0
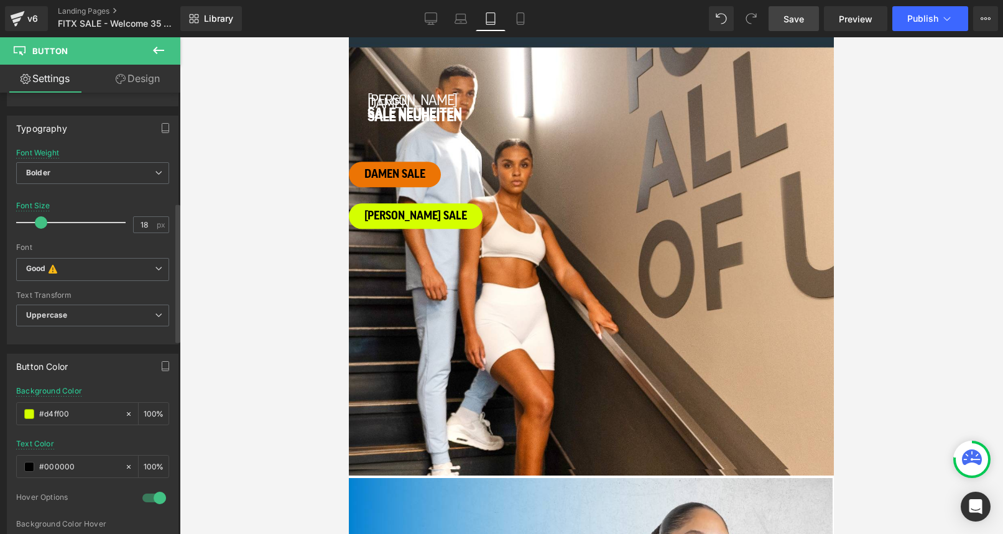
scroll to position [354, 0]
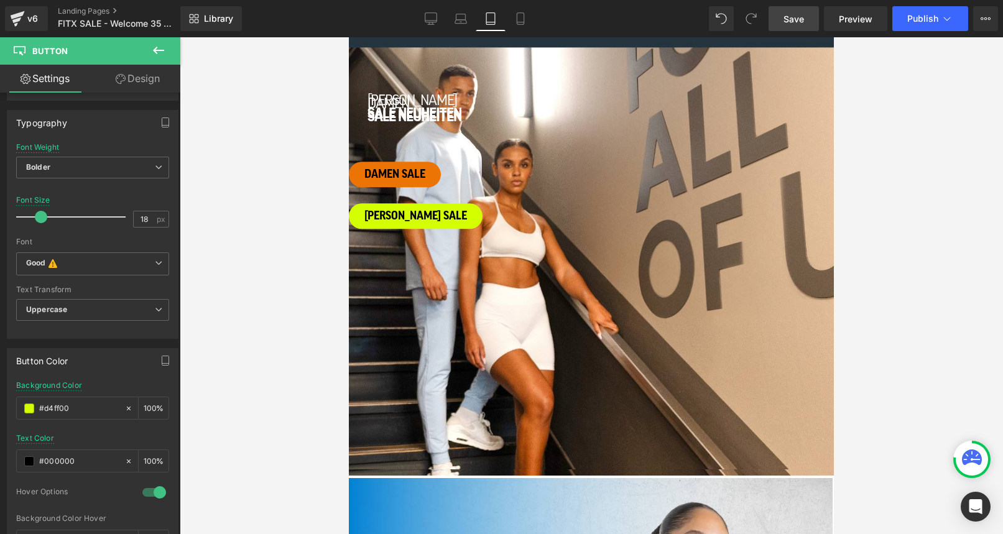
drag, startPoint x: 88, startPoint y: 409, endPoint x: -17, endPoint y: 409, distance: 105.1
click at [0, 409] on html "Button You are previewing how the will restyle your page. You can not edit Elem…" at bounding box center [501, 267] width 1003 height 534
paste input "ec7404"
type input "#ec7404"
drag, startPoint x: 90, startPoint y: 464, endPoint x: -14, endPoint y: 460, distance: 104.5
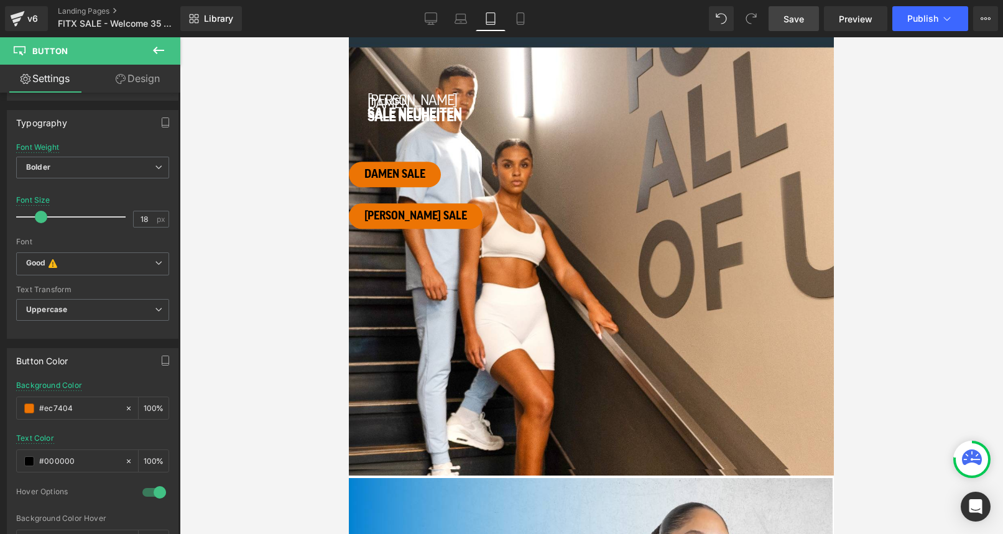
click at [0, 460] on html "Button You are previewing how the will restyle your page. You can not edit Elem…" at bounding box center [501, 267] width 1003 height 534
click at [31, 460] on span at bounding box center [29, 461] width 10 height 10
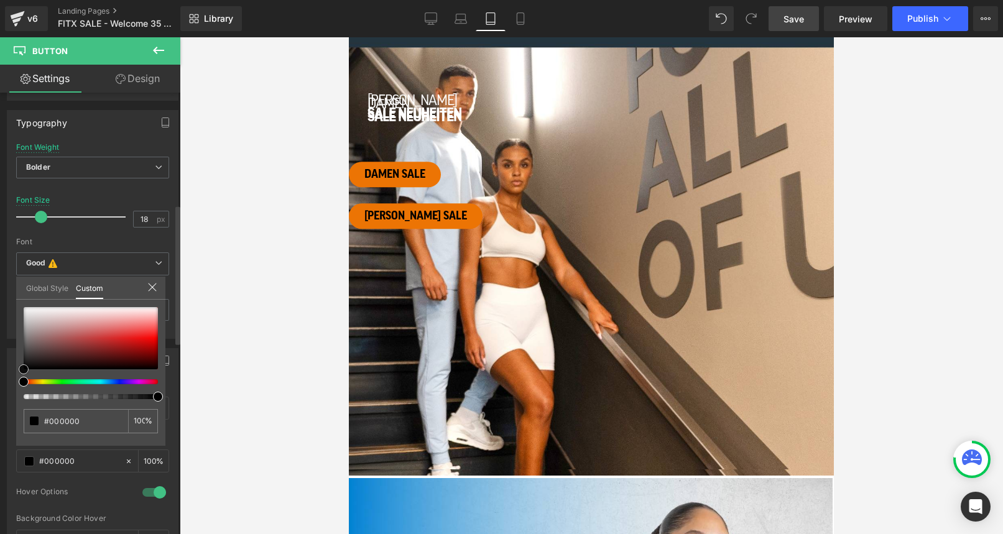
type input "#ad8e8e"
type input "#ac8f8f"
type input "#ffffff"
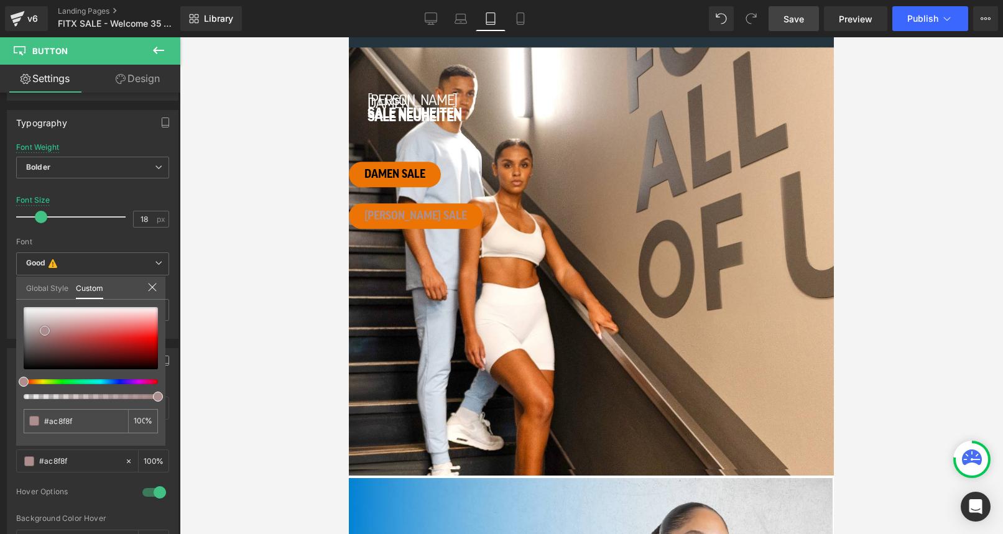
type input "#ffffff"
drag, startPoint x: 45, startPoint y: 331, endPoint x: -34, endPoint y: 251, distance: 112.6
click at [0, 251] on html "Button You are previewing how the will restyle your page. You can not edit Elem…" at bounding box center [501, 267] width 1003 height 534
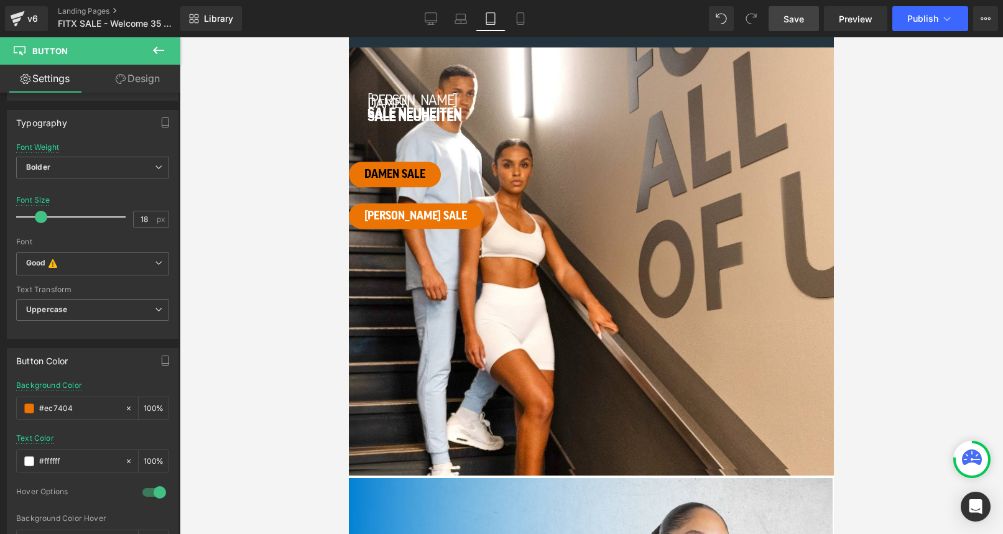
click at [349, 37] on span "Button" at bounding box center [349, 37] width 0 height 0
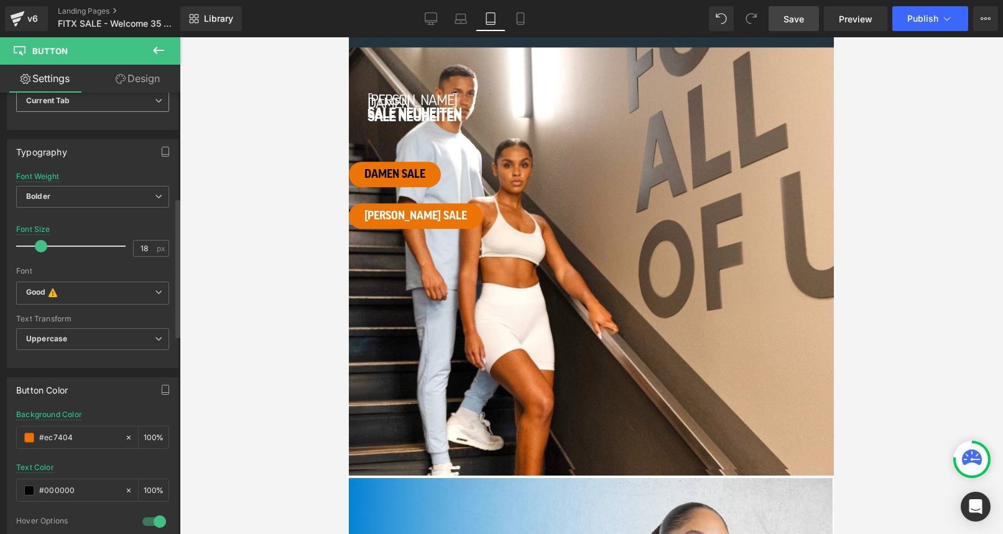
scroll to position [337, 0]
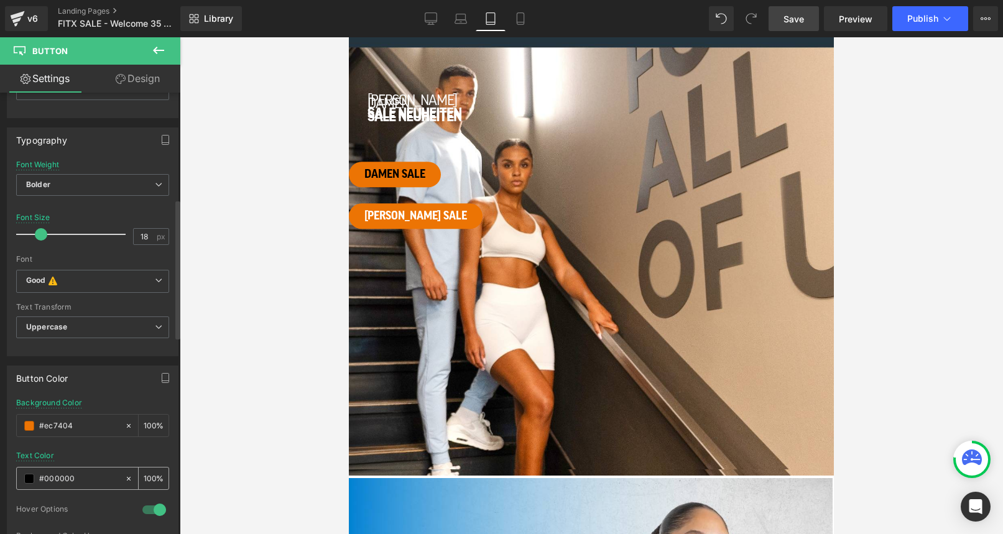
click at [24, 479] on div "#000000" at bounding box center [71, 479] width 108 height 22
click at [32, 478] on span at bounding box center [29, 479] width 10 height 10
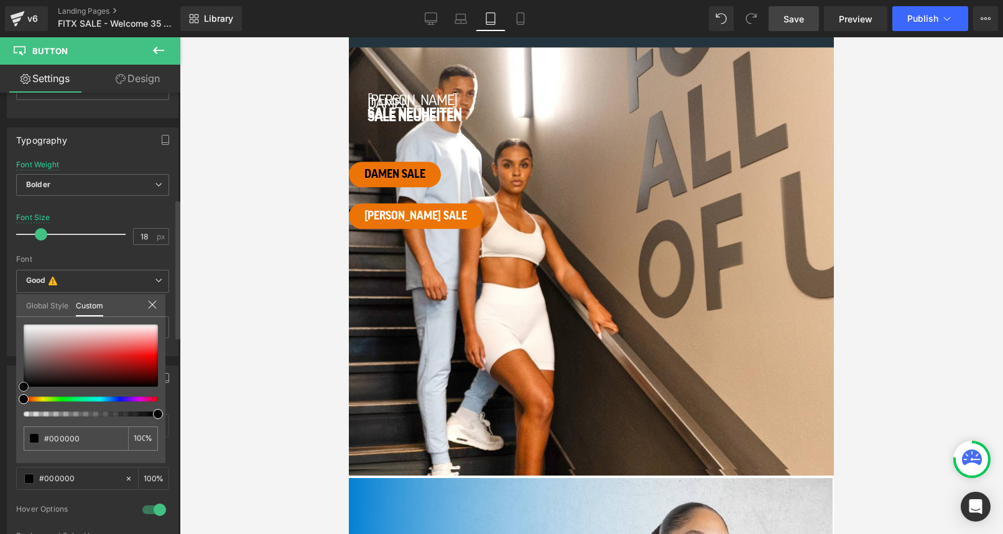
type input "#a87f7f"
type input "#ad8989"
type input "#c7b6b6"
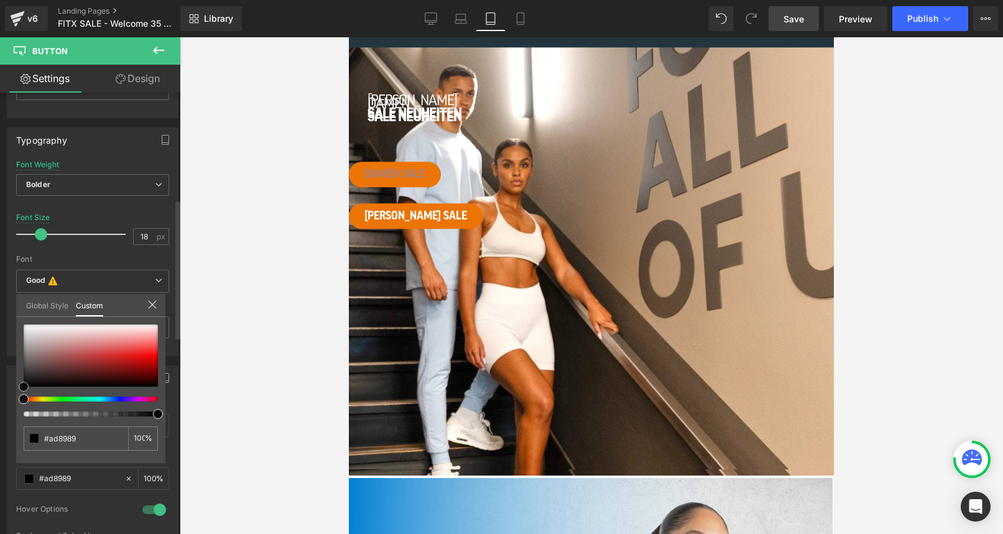
type input "#c7b6b6"
type input "#e3dddd"
type input "#f2f1f1"
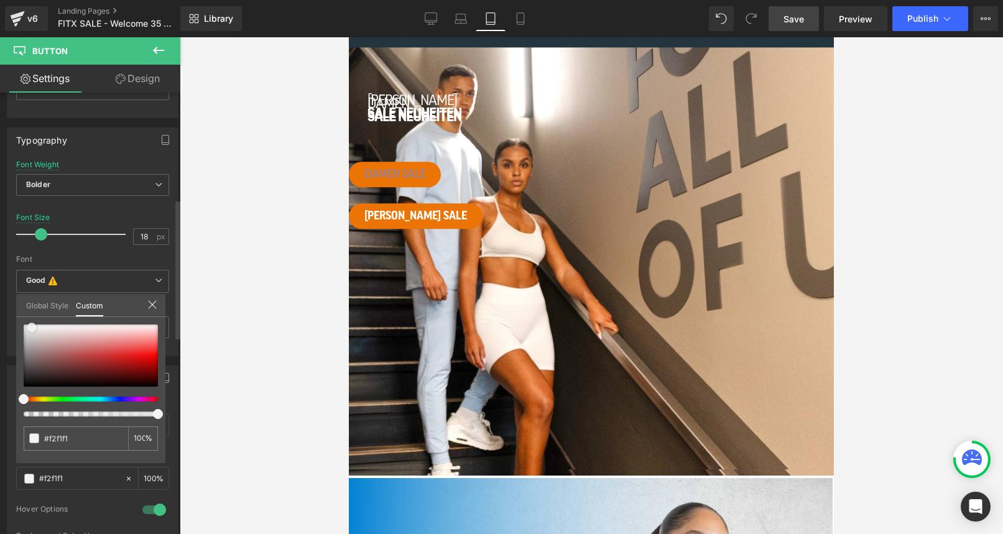
type input "#f7f7f7"
type input "#ffffff"
drag, startPoint x: 49, startPoint y: 351, endPoint x: -7, endPoint y: 270, distance: 98.3
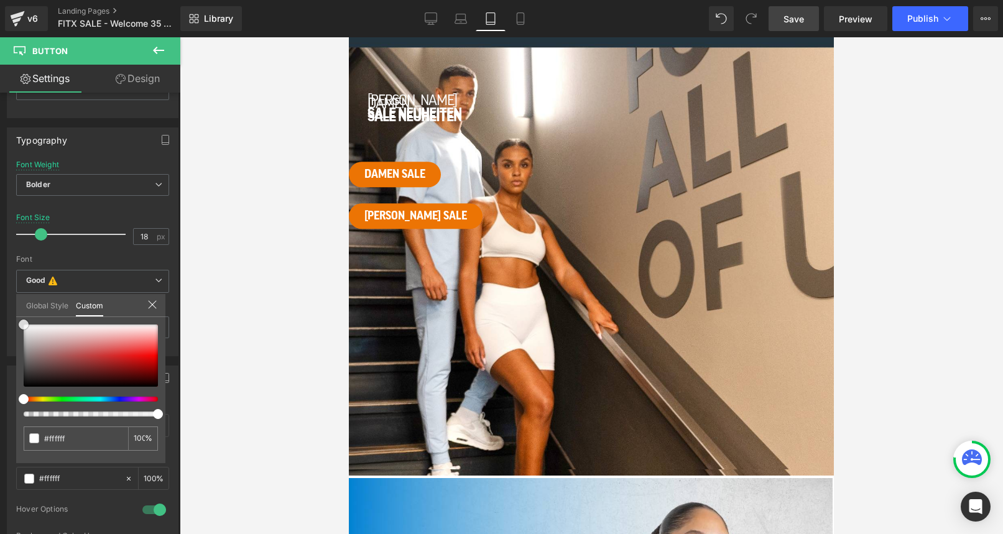
click at [0, 270] on html "Button You are previewing how the will restyle your page. You can not edit Elem…" at bounding box center [501, 267] width 1003 height 534
click at [239, 235] on div at bounding box center [591, 285] width 823 height 497
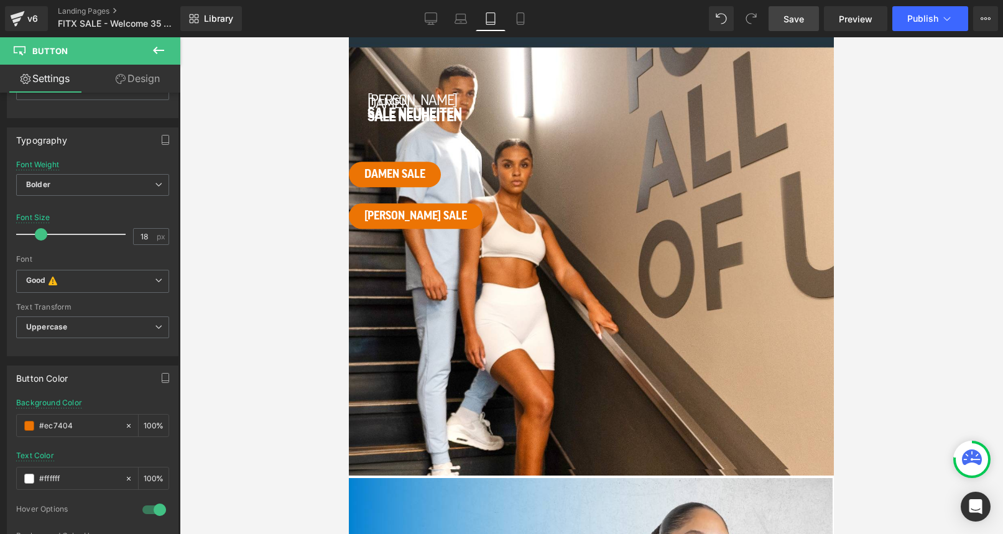
scroll to position [0, 0]
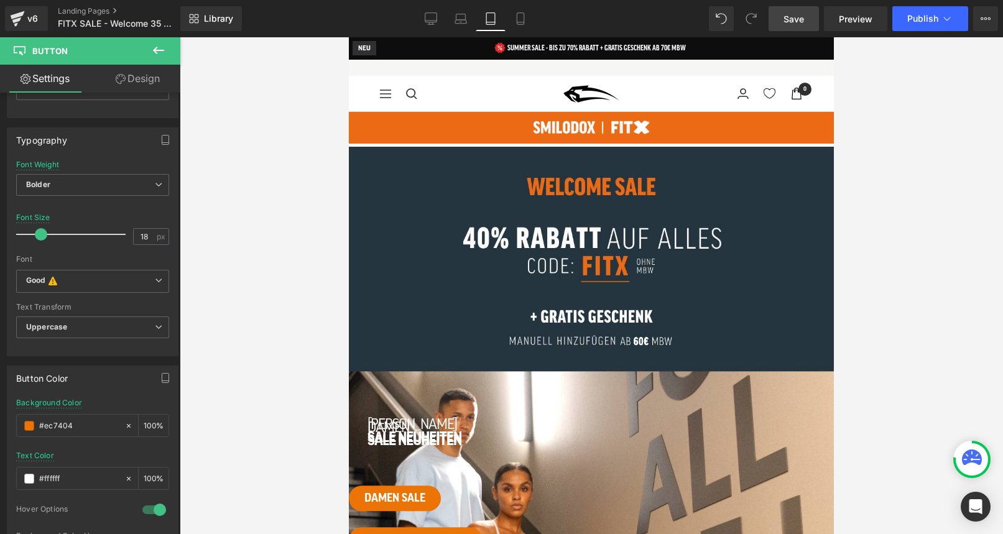
click at [795, 21] on span "Save" at bounding box center [794, 18] width 21 height 13
